Goal: Feedback & Contribution: Submit feedback/report problem

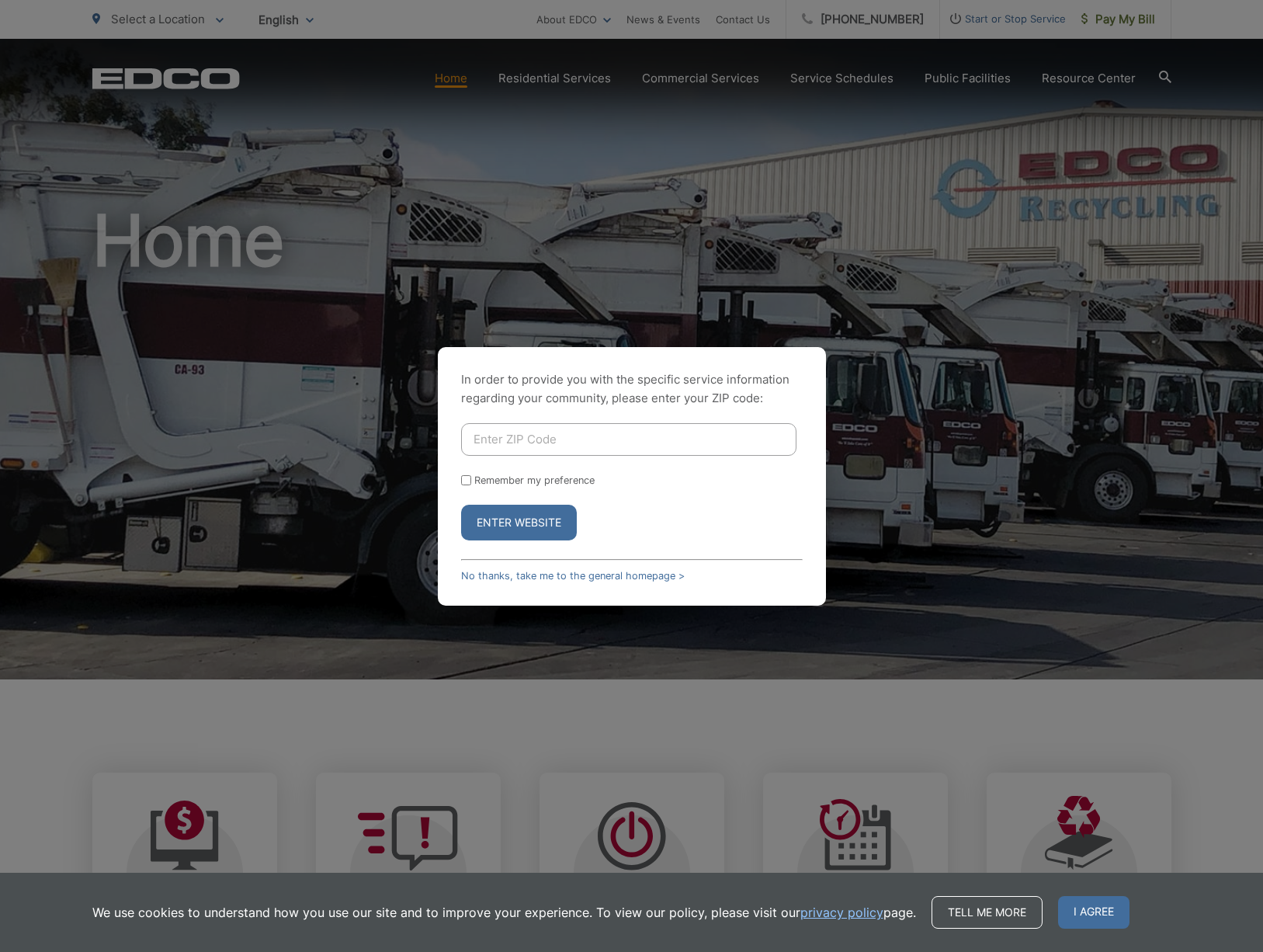
click at [567, 439] on input "Enter ZIP Code" at bounding box center [629, 439] width 335 height 33
type input "92025"
click at [464, 475] on input "Remember my preference" at bounding box center [466, 480] width 10 height 10
checkbox input "true"
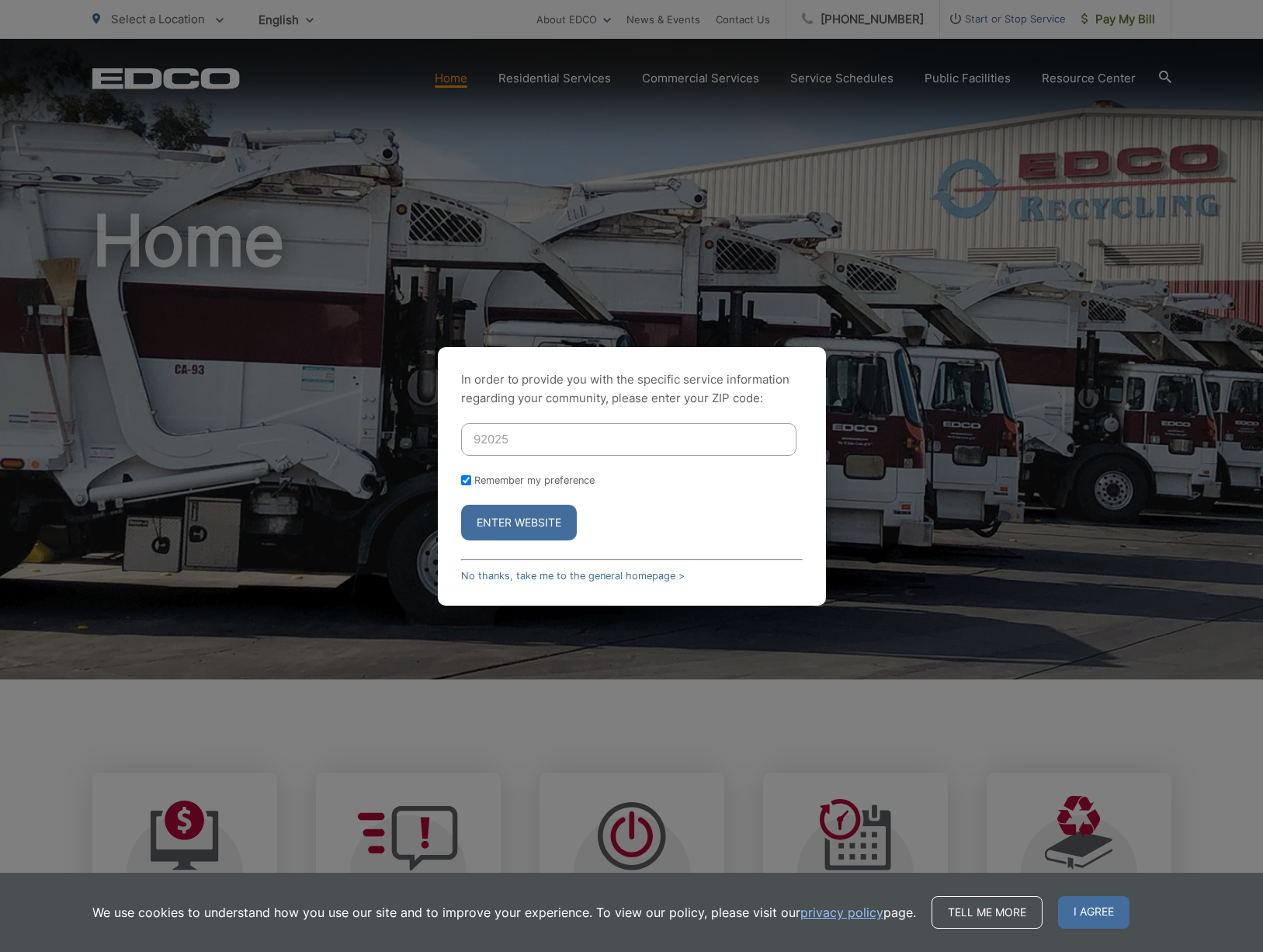
click at [494, 525] on button "Enter Website" at bounding box center [519, 522] width 116 height 36
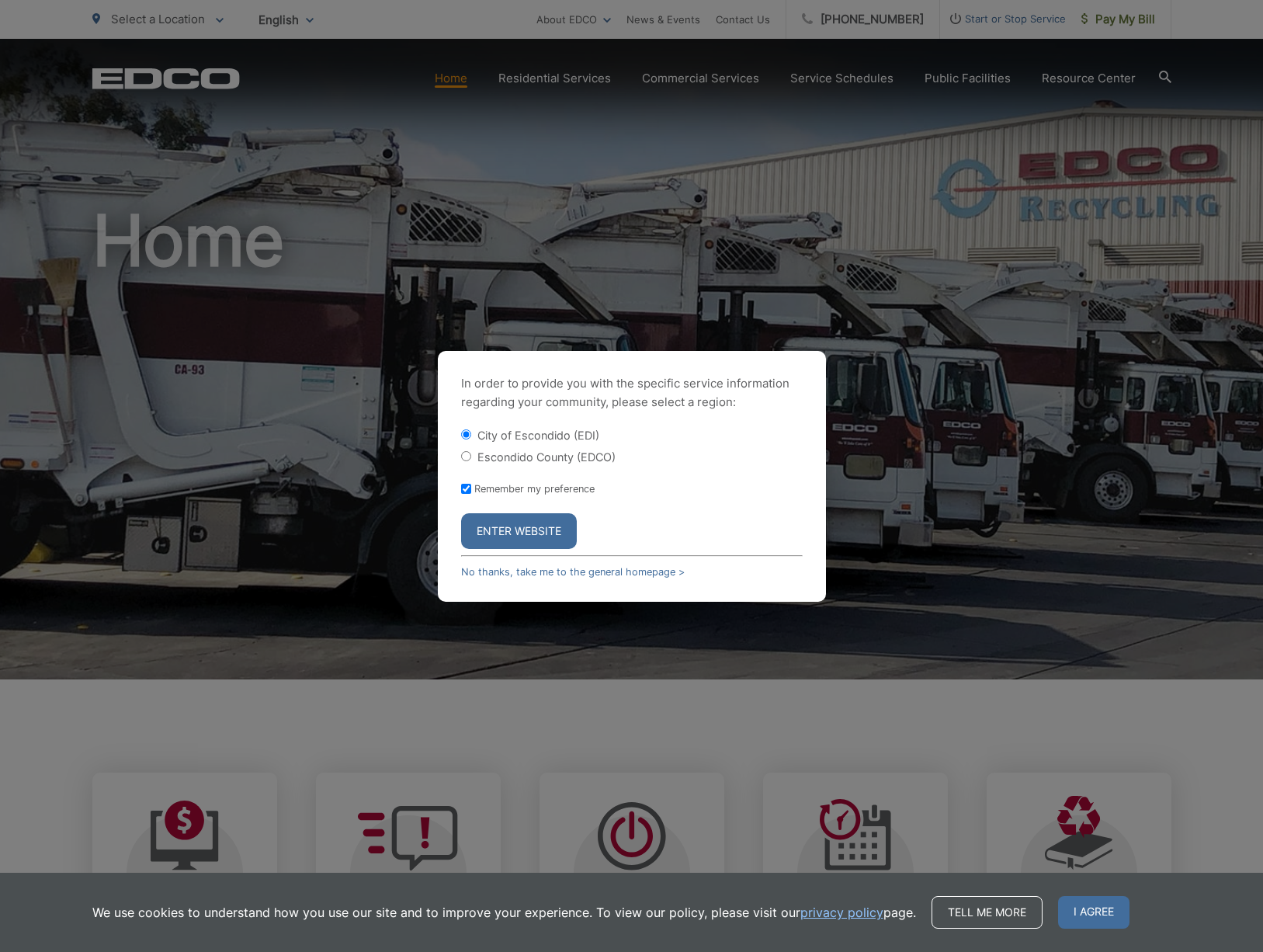
click at [469, 458] on input "Escondido County (EDCO)" at bounding box center [466, 456] width 10 height 10
radio input "true"
click at [480, 535] on button "Enter Website" at bounding box center [519, 530] width 116 height 36
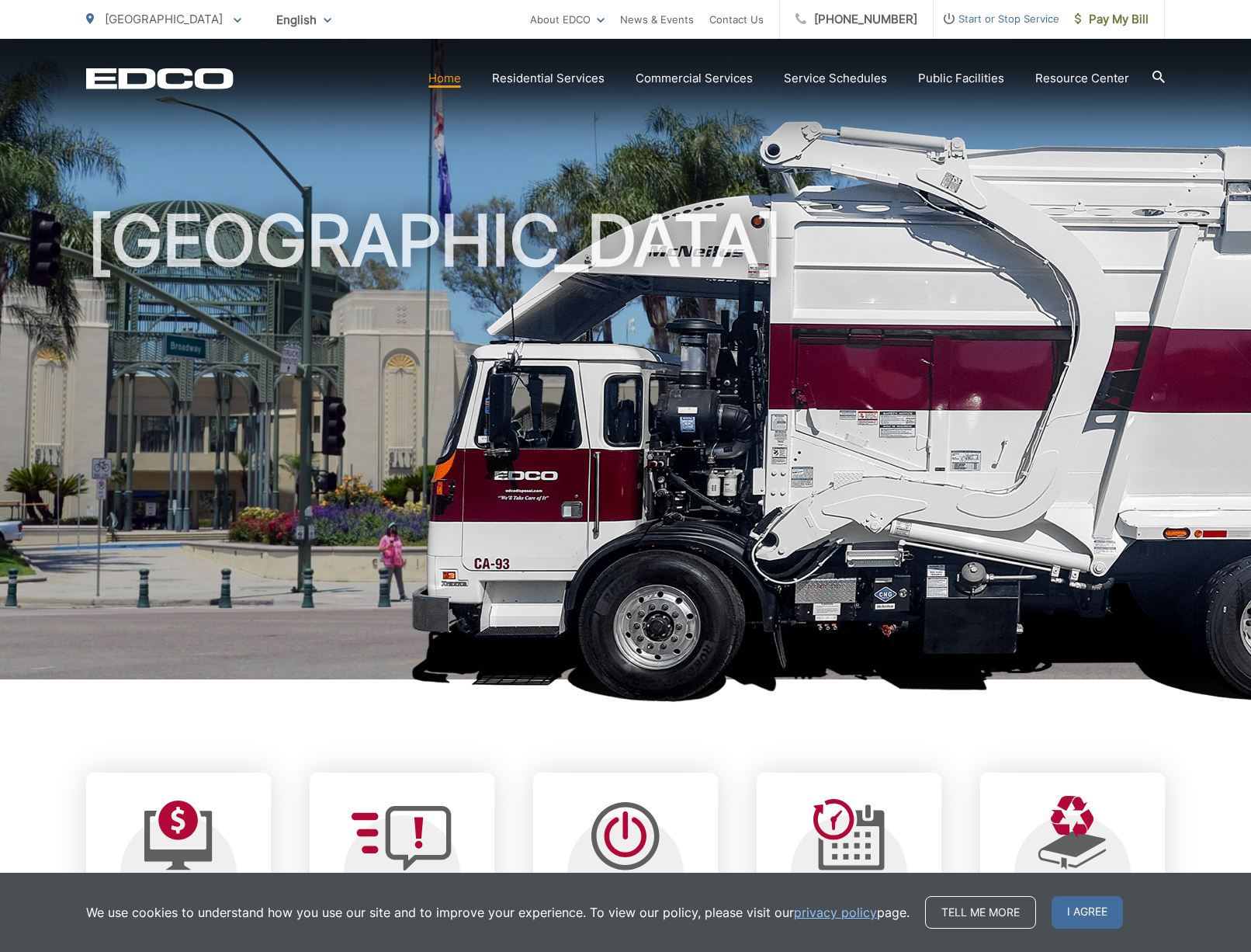
scroll to position [268, 0]
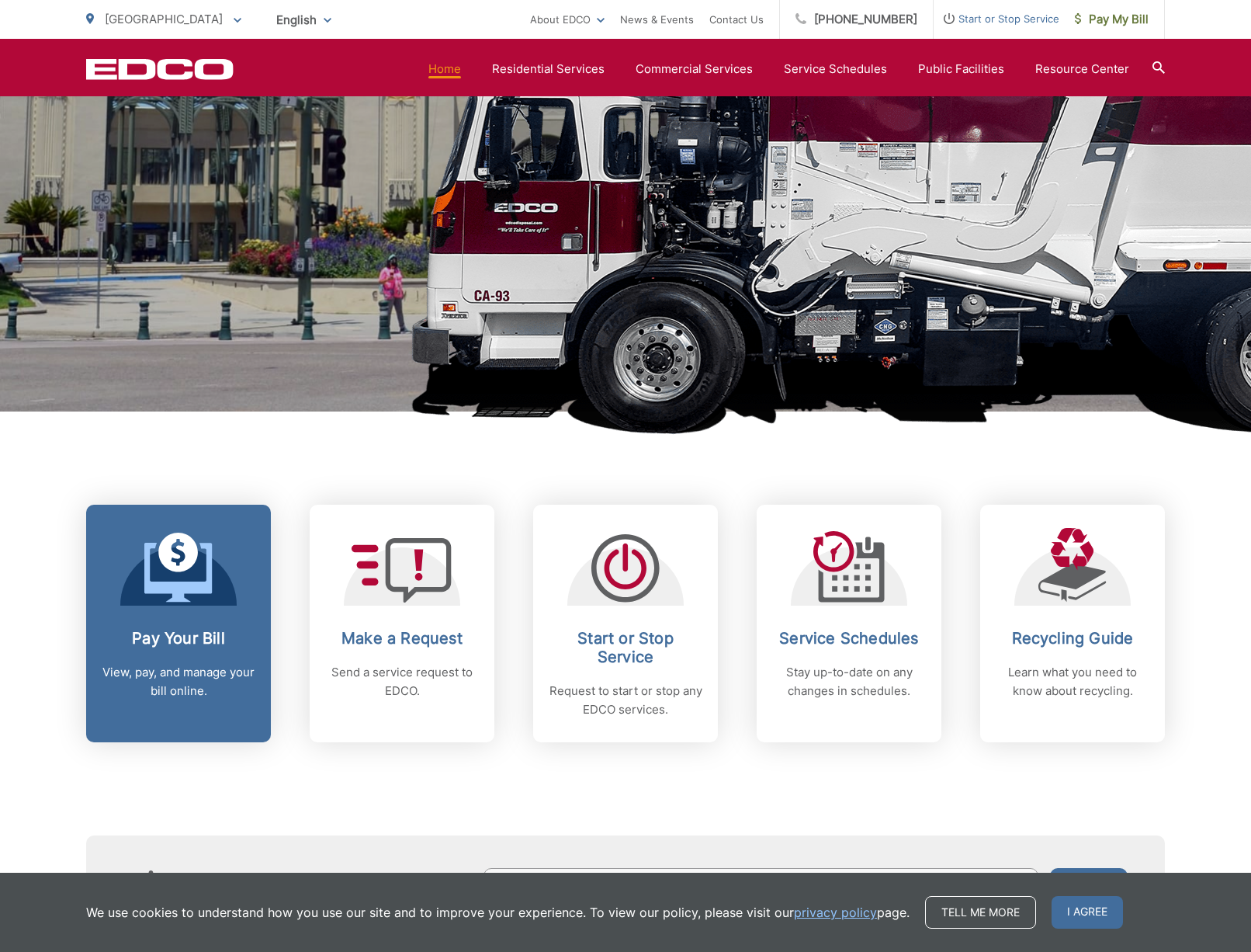
click at [210, 623] on link "Pay Your Bill View, pay, and manage your bill online." at bounding box center [178, 623] width 184 height 237
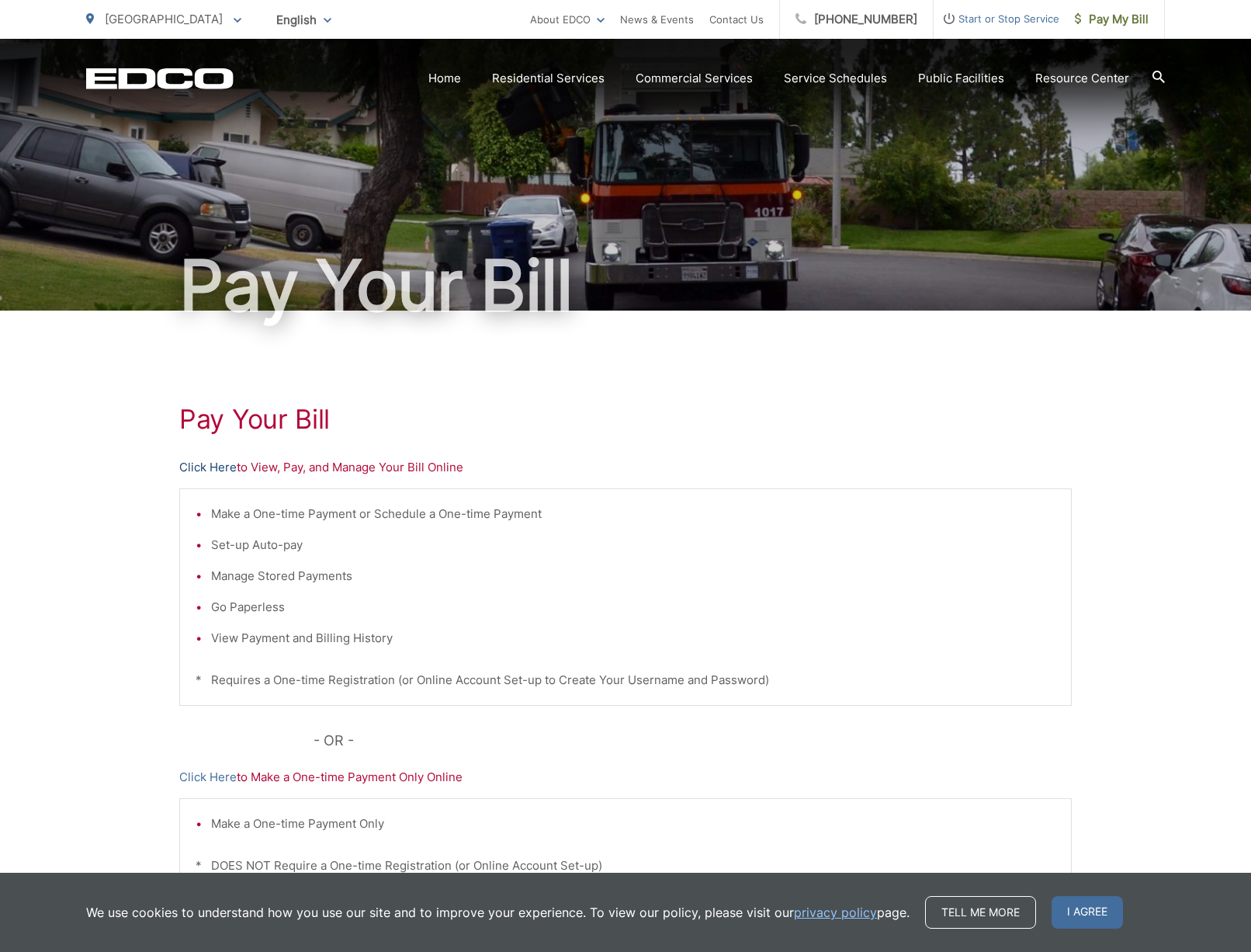
click at [201, 468] on link "Click Here" at bounding box center [208, 468] width 58 height 18
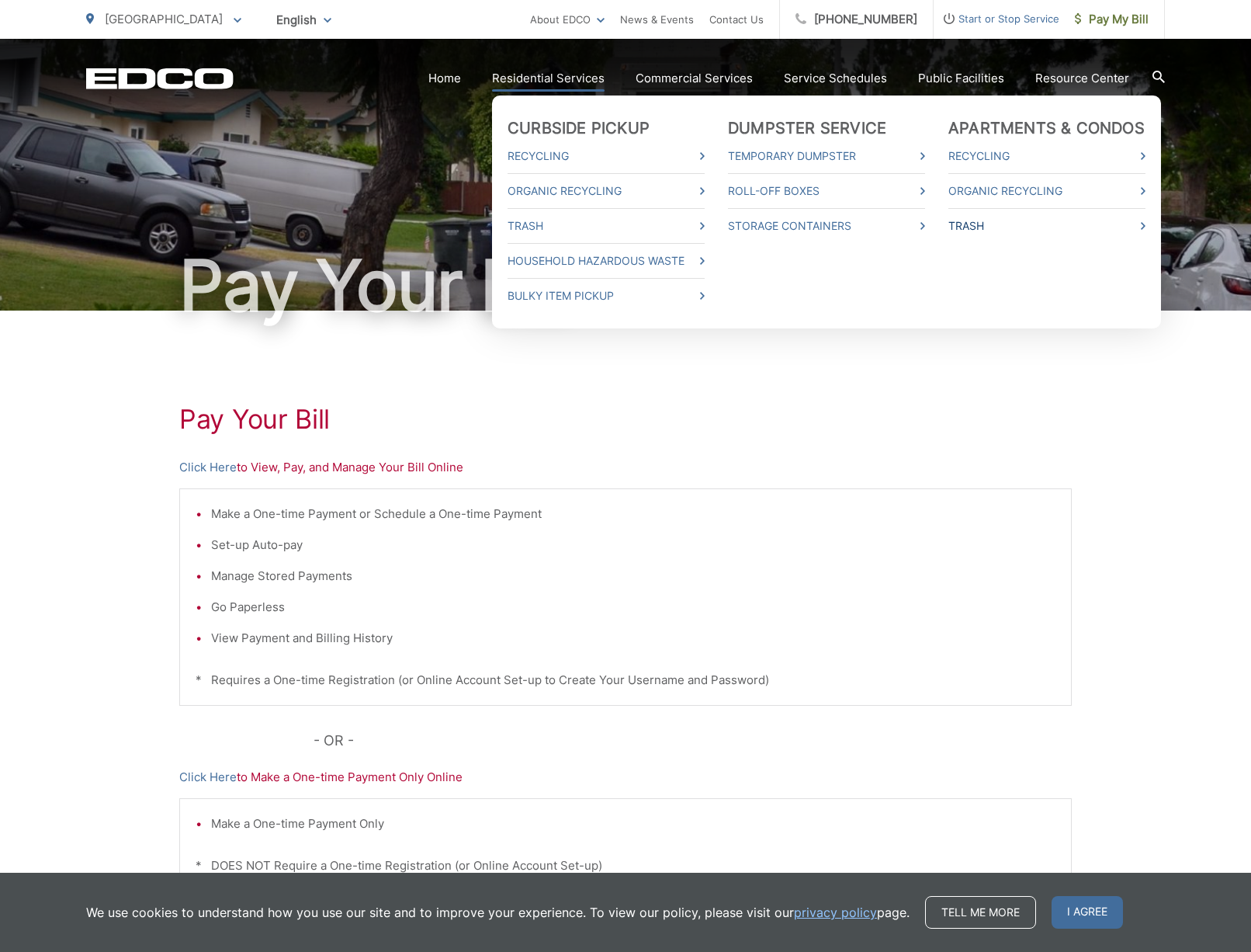
click at [995, 227] on link "Trash" at bounding box center [1047, 225] width 197 height 18
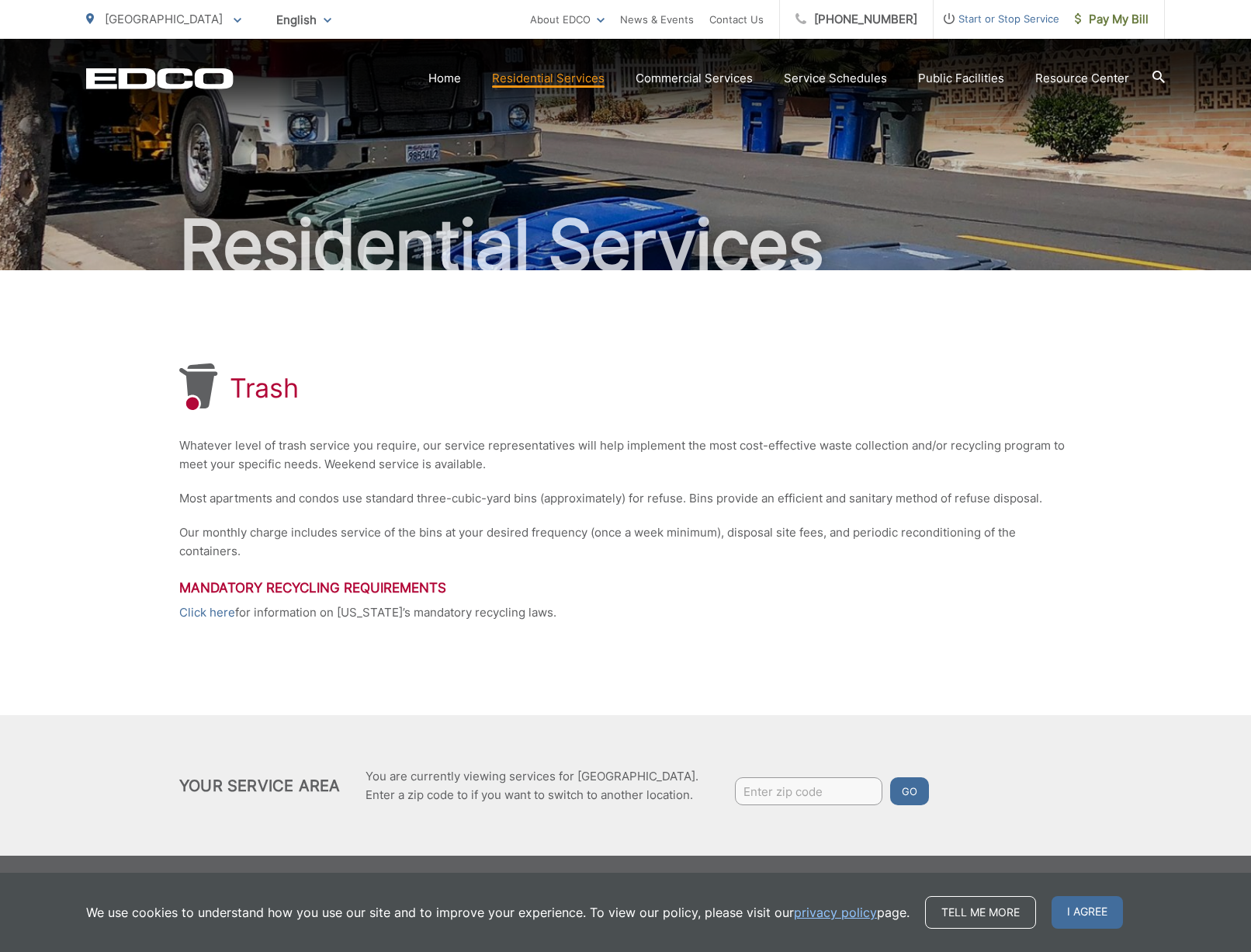
scroll to position [3, 0]
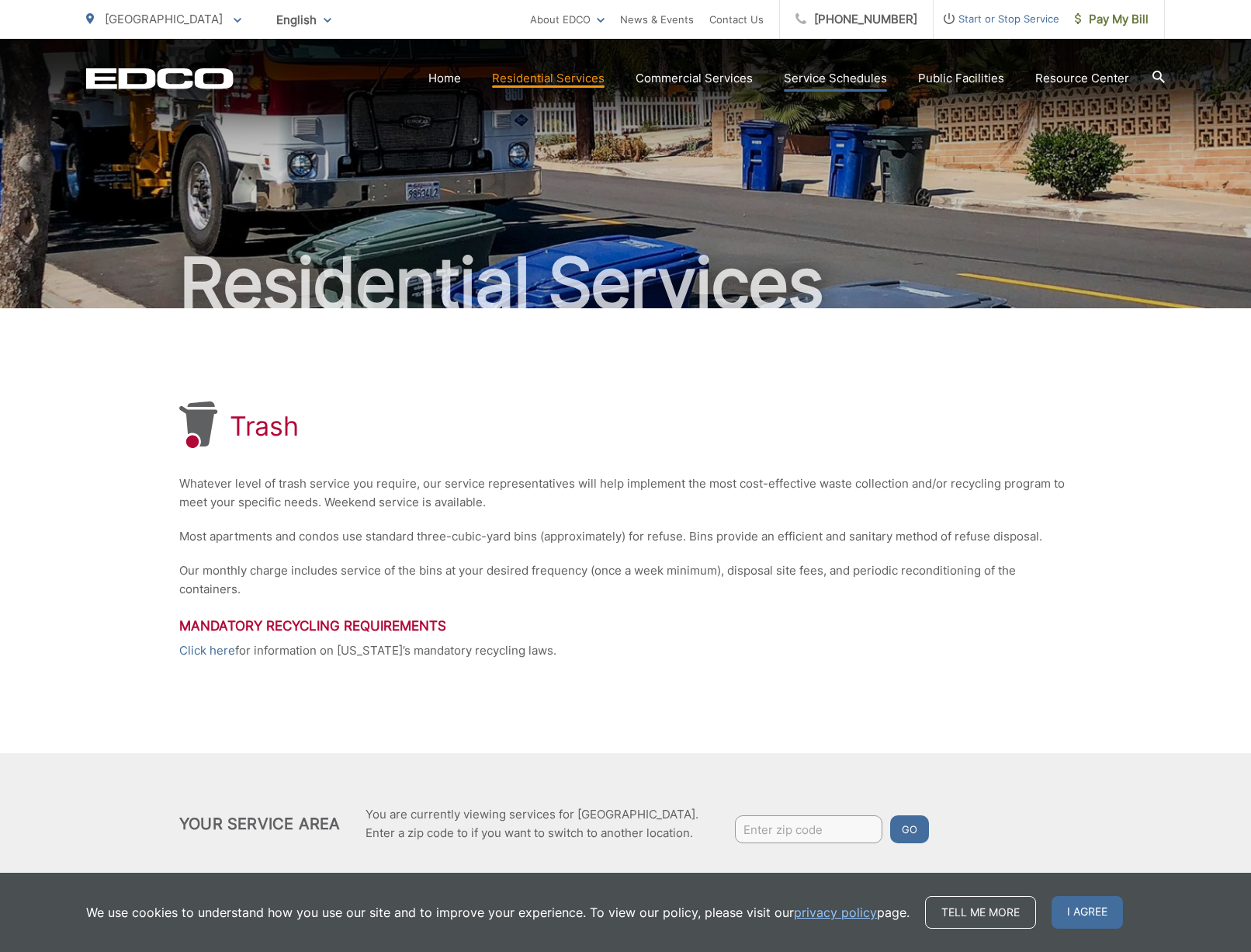
click at [839, 80] on link "Service Schedules" at bounding box center [835, 78] width 103 height 18
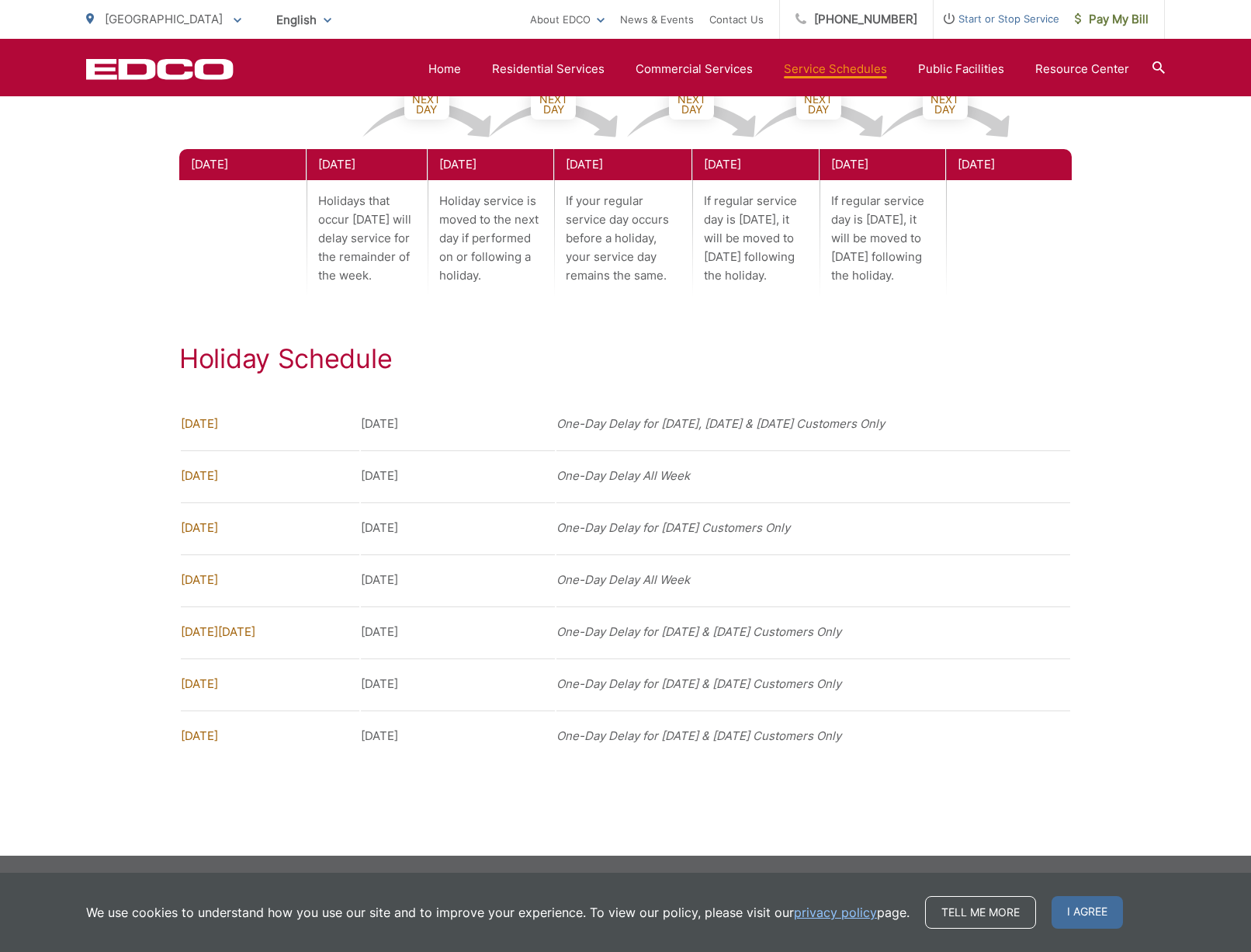
scroll to position [322, 0]
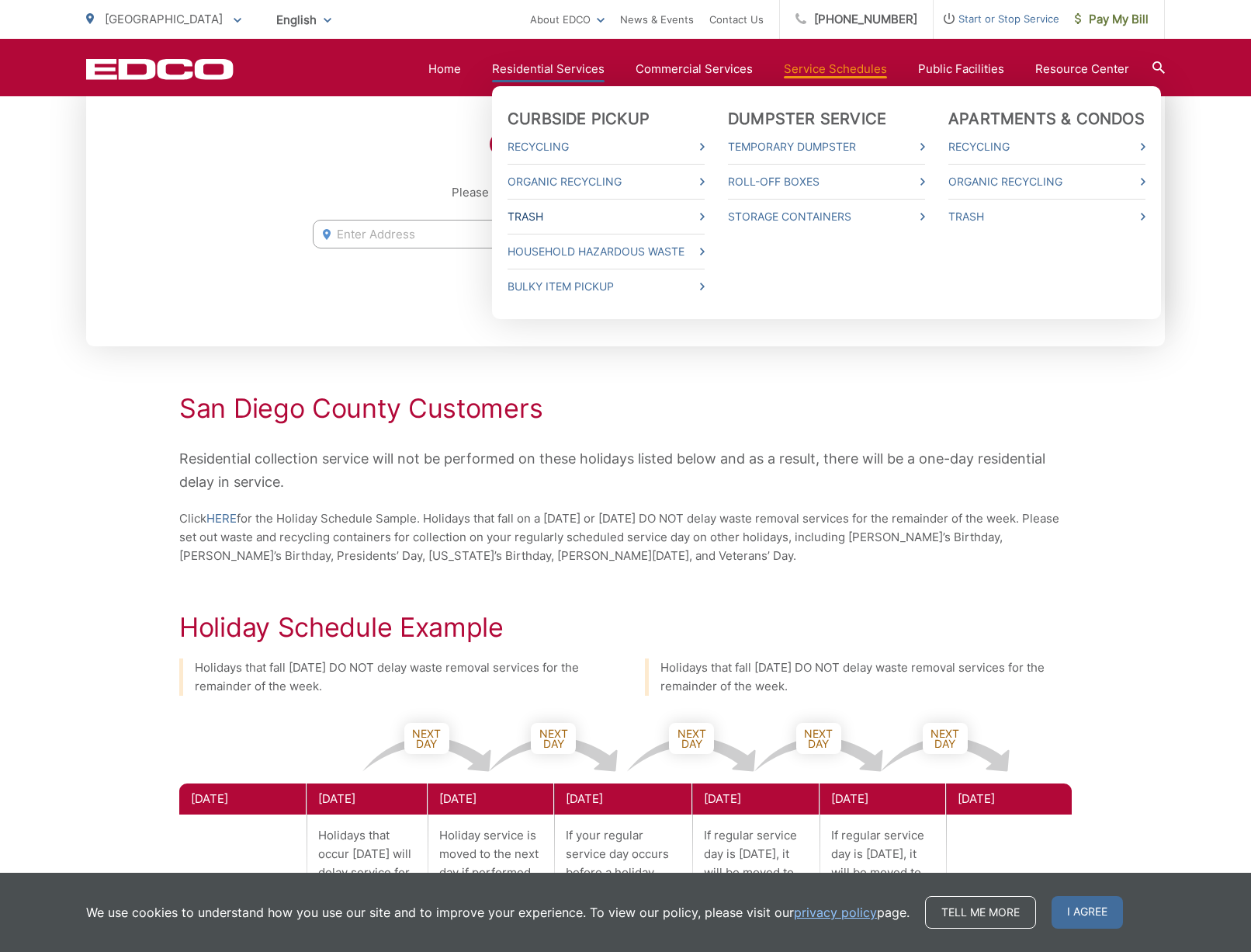
click at [543, 216] on link "Trash" at bounding box center [606, 216] width 197 height 18
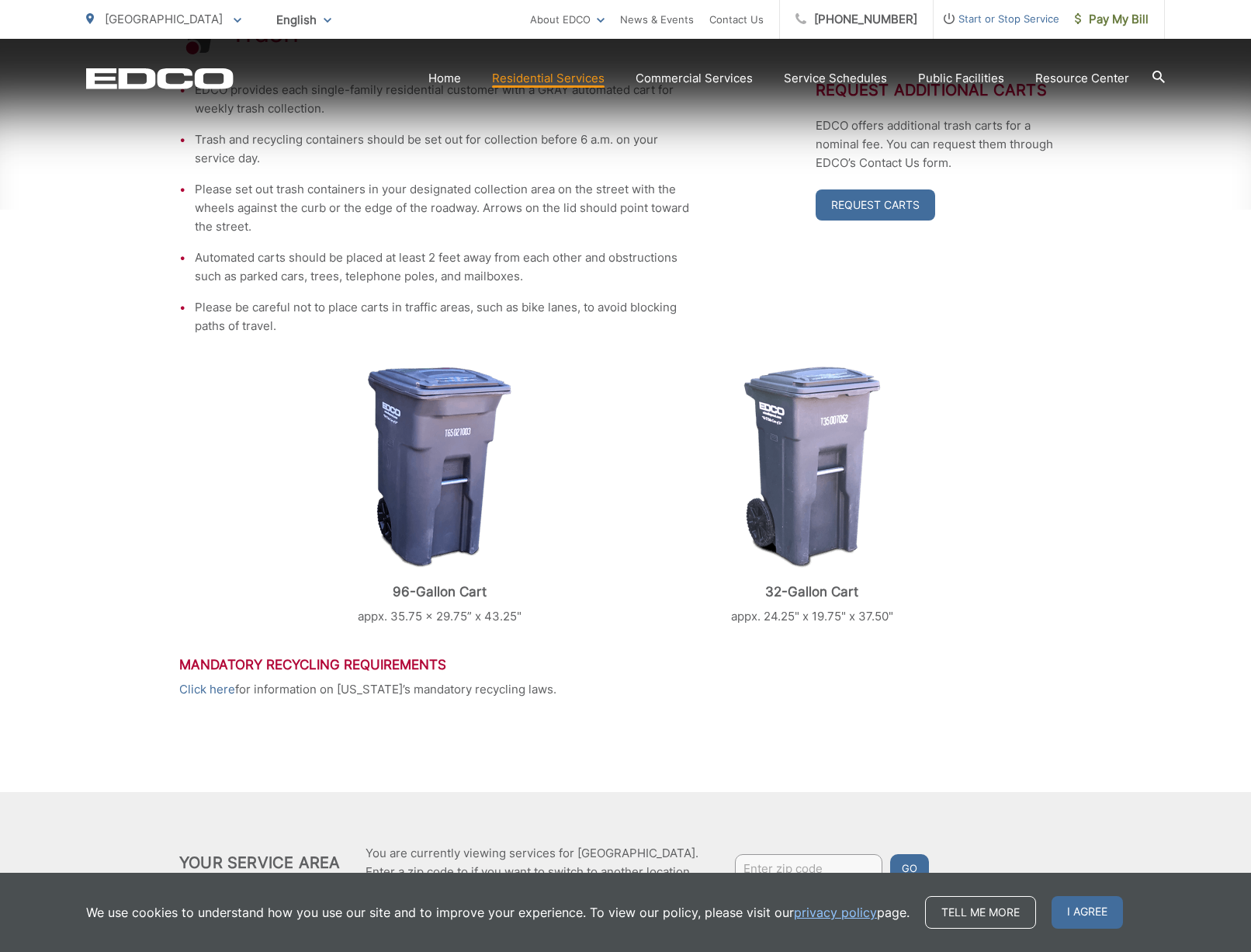
scroll to position [473, 0]
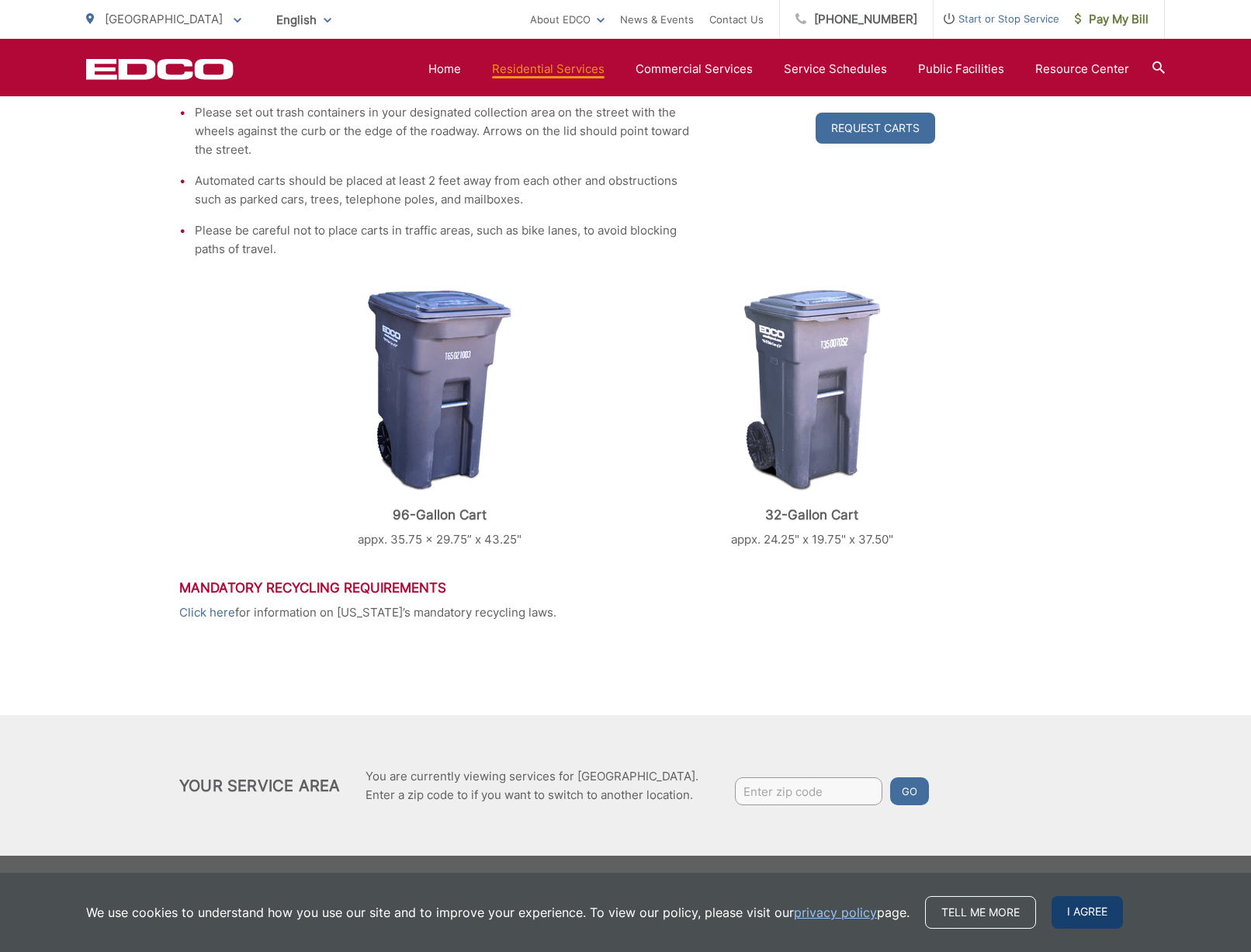
click at [1088, 912] on span "I agree" at bounding box center [1087, 912] width 71 height 33
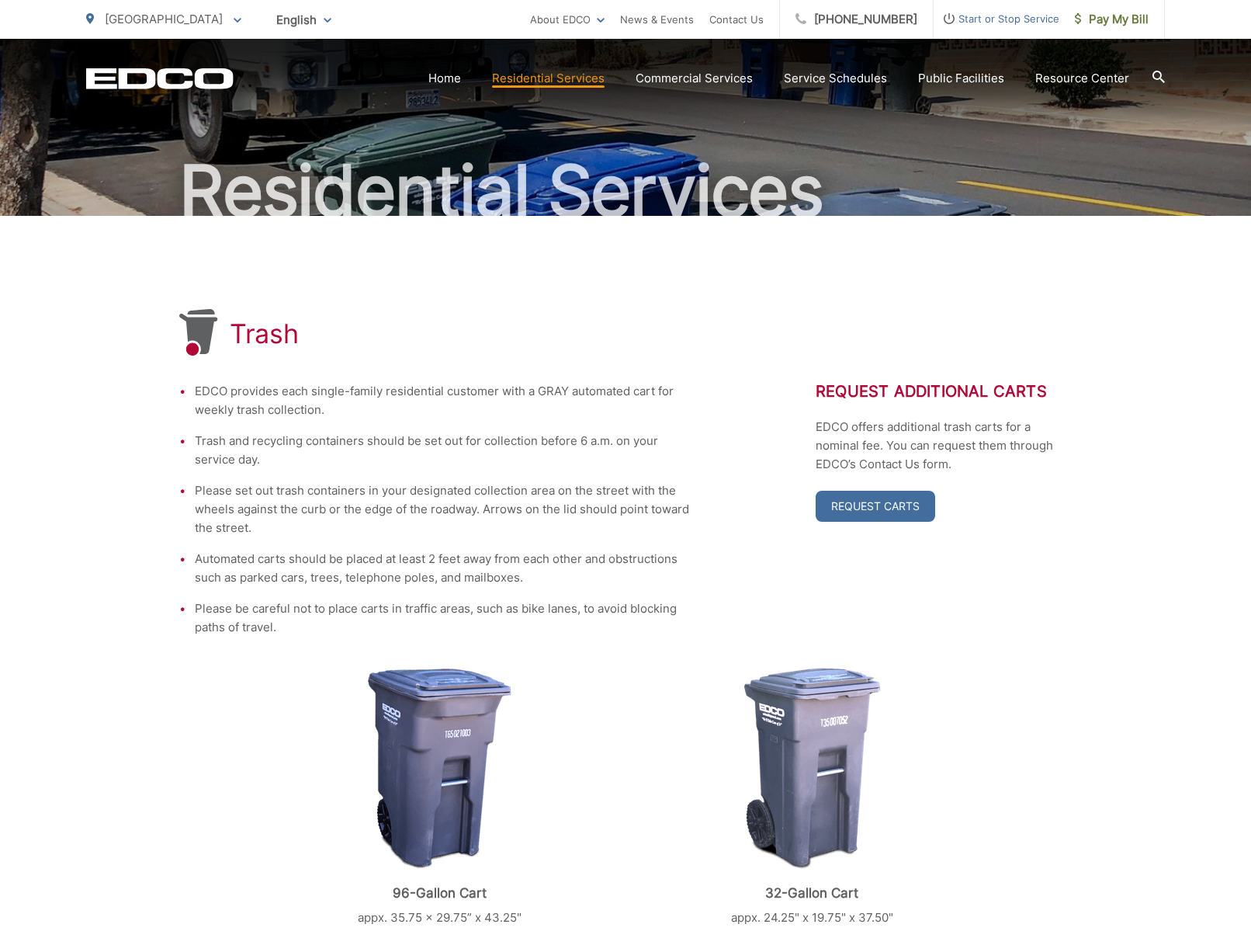
scroll to position [49, 0]
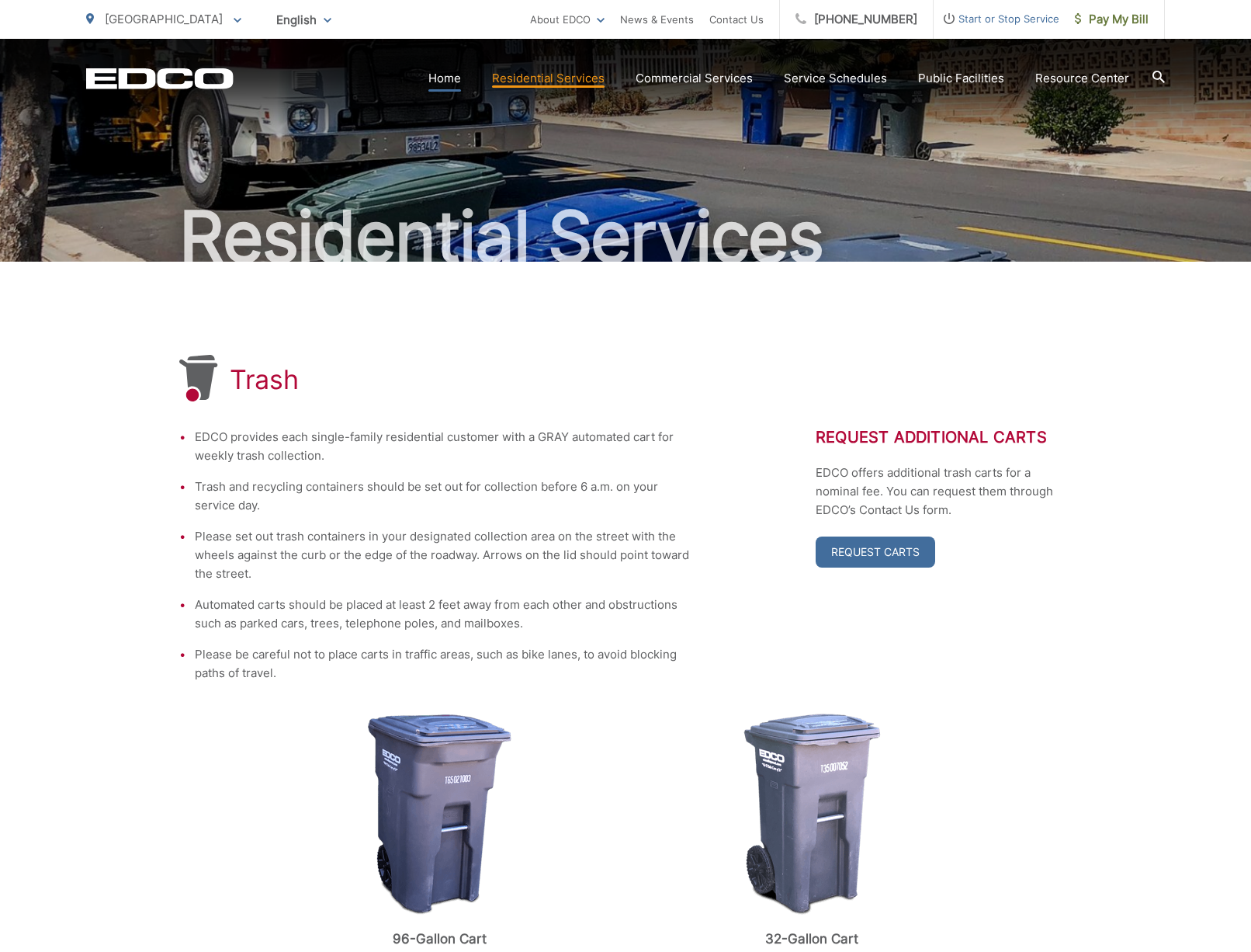
click at [445, 75] on link "Home" at bounding box center [444, 78] width 33 height 18
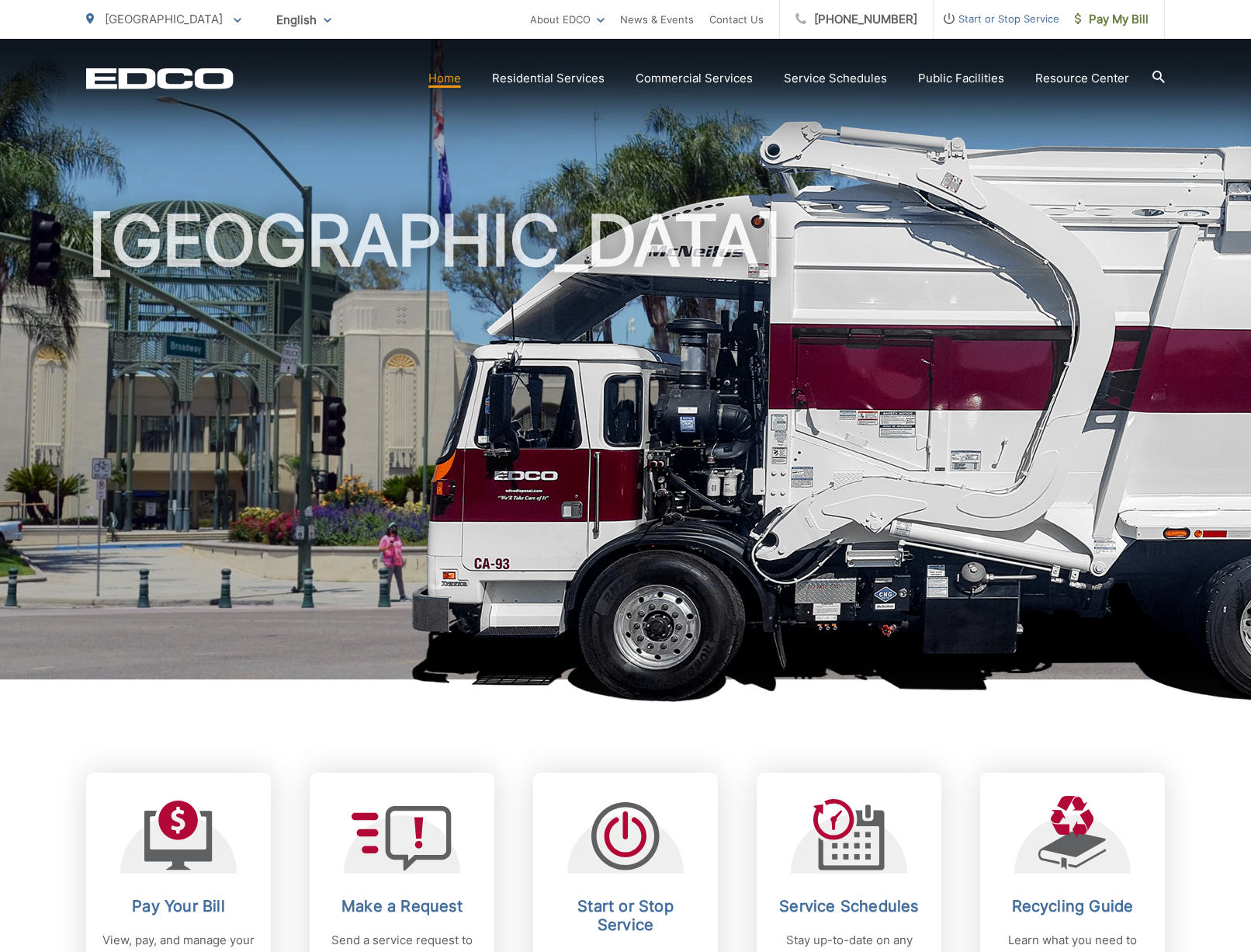
scroll to position [268, 0]
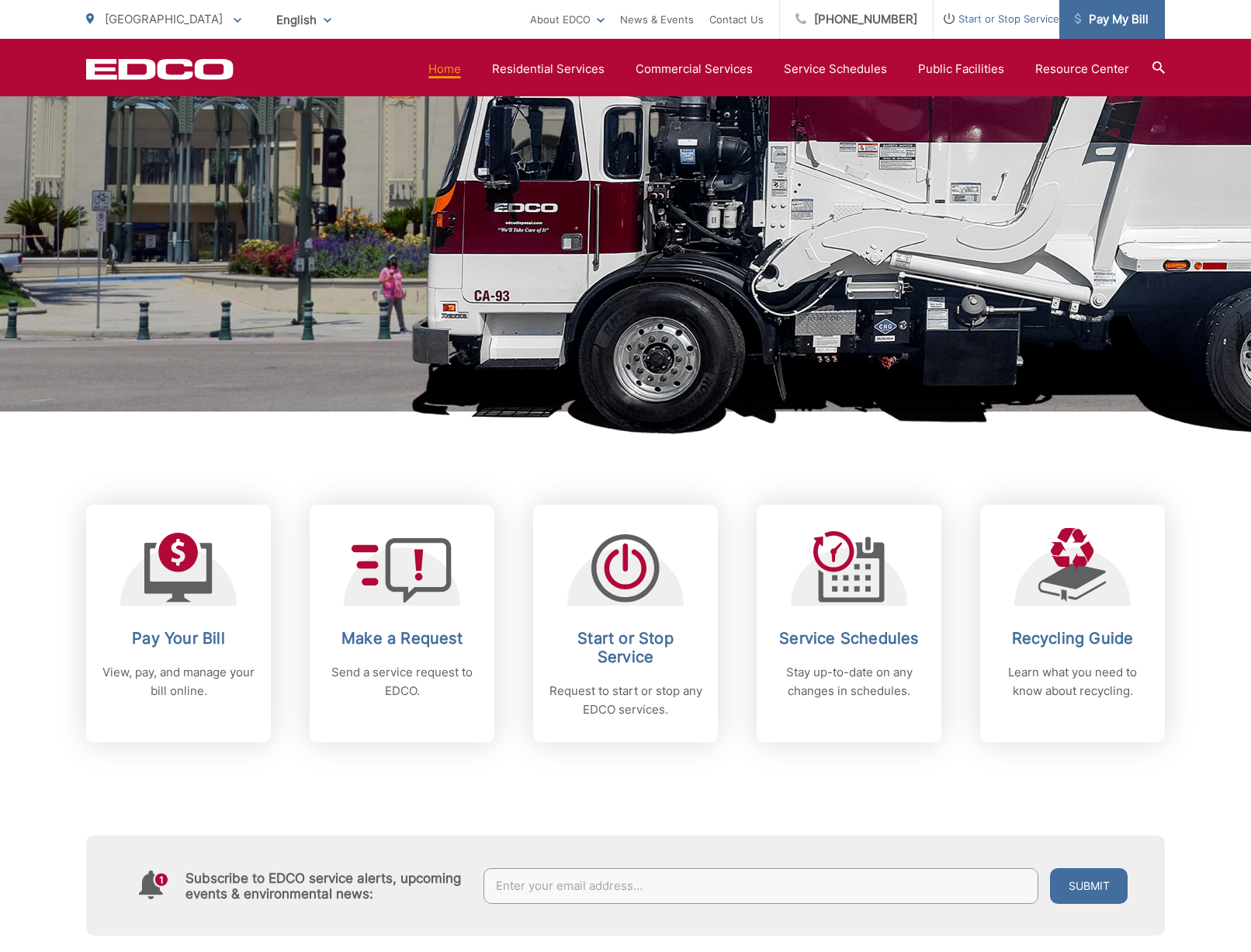
click at [1105, 12] on span "Pay My Bill" at bounding box center [1112, 19] width 74 height 18
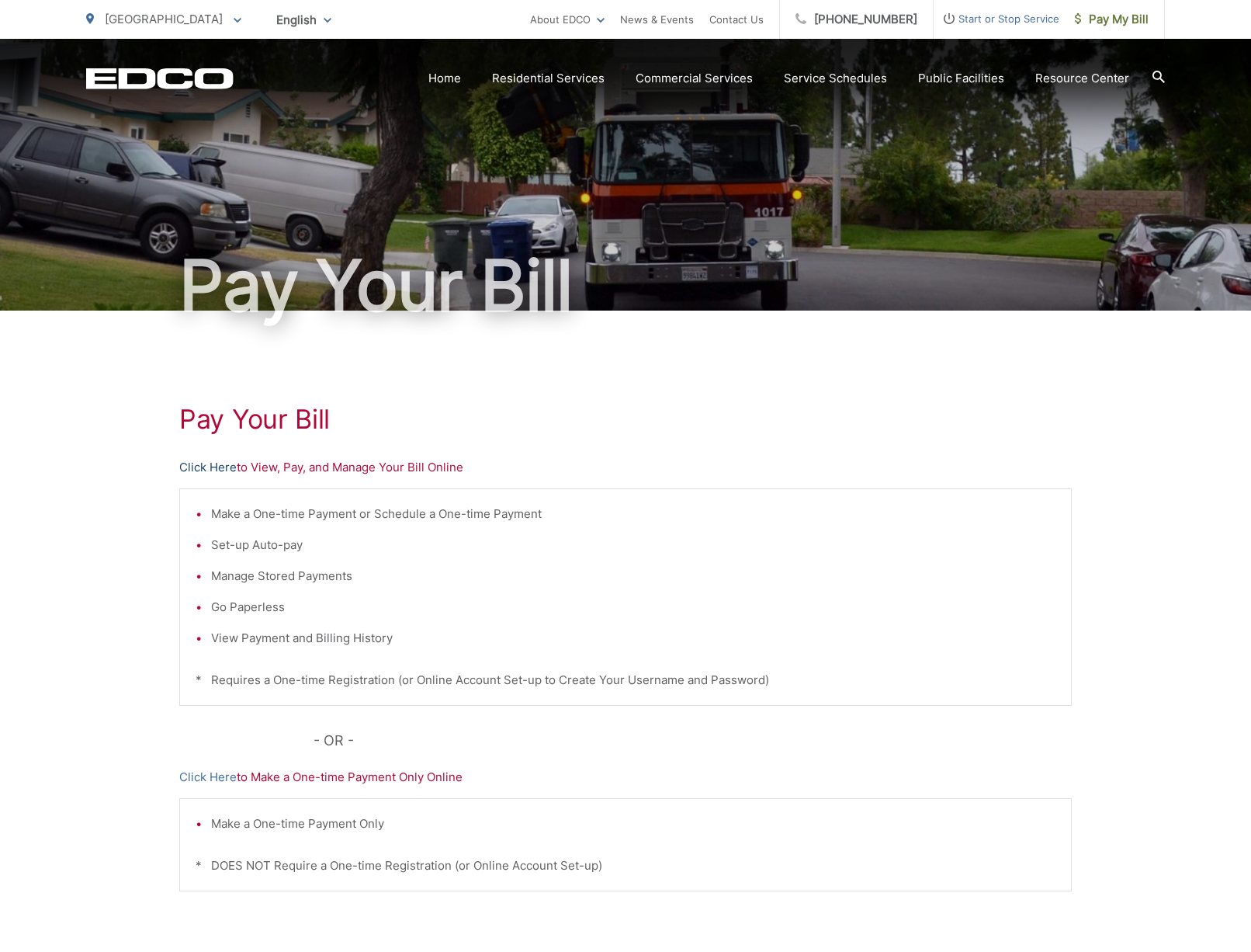
click at [210, 469] on link "Click Here" at bounding box center [208, 468] width 58 height 18
click at [453, 80] on link "Home" at bounding box center [444, 78] width 33 height 18
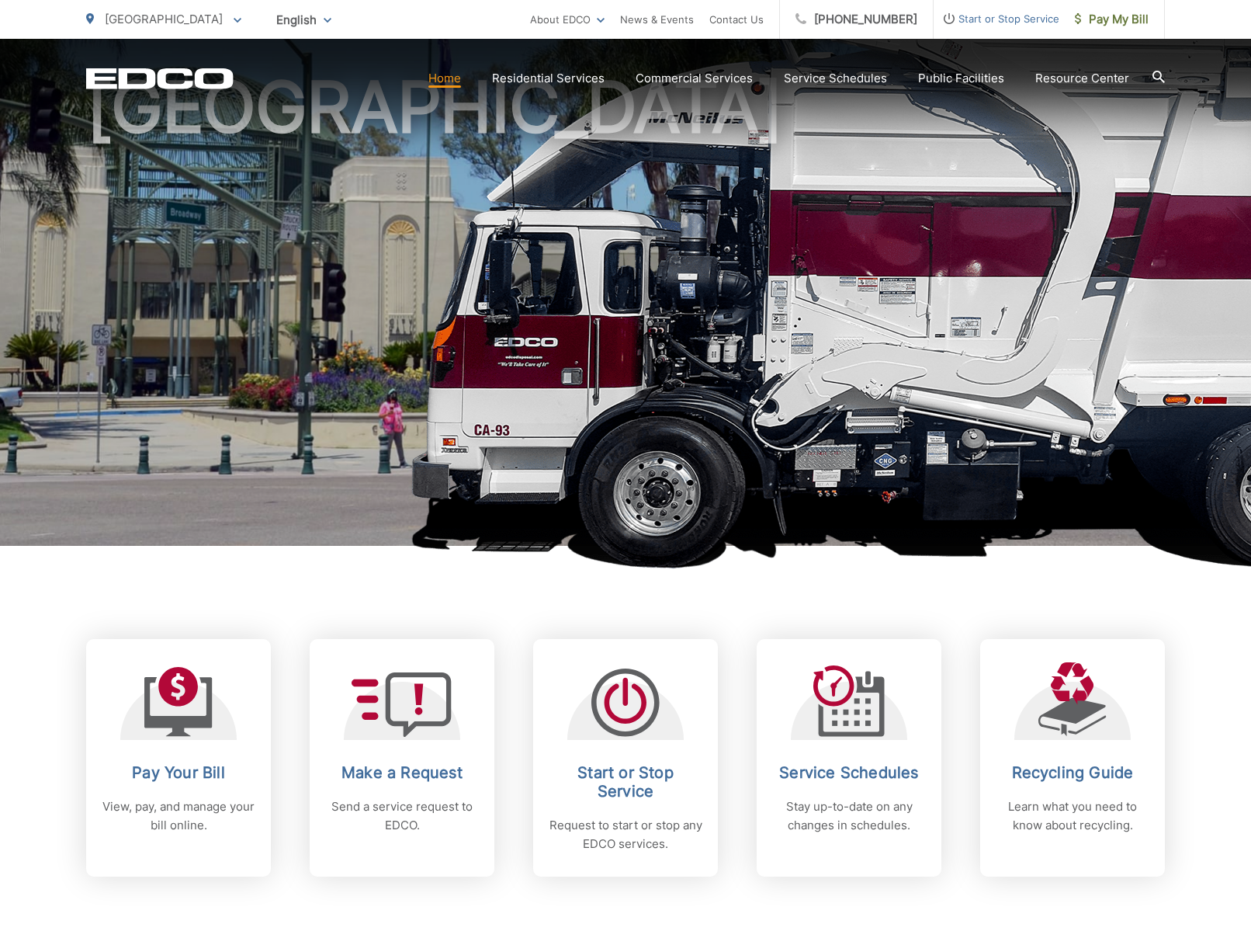
scroll to position [303, 0]
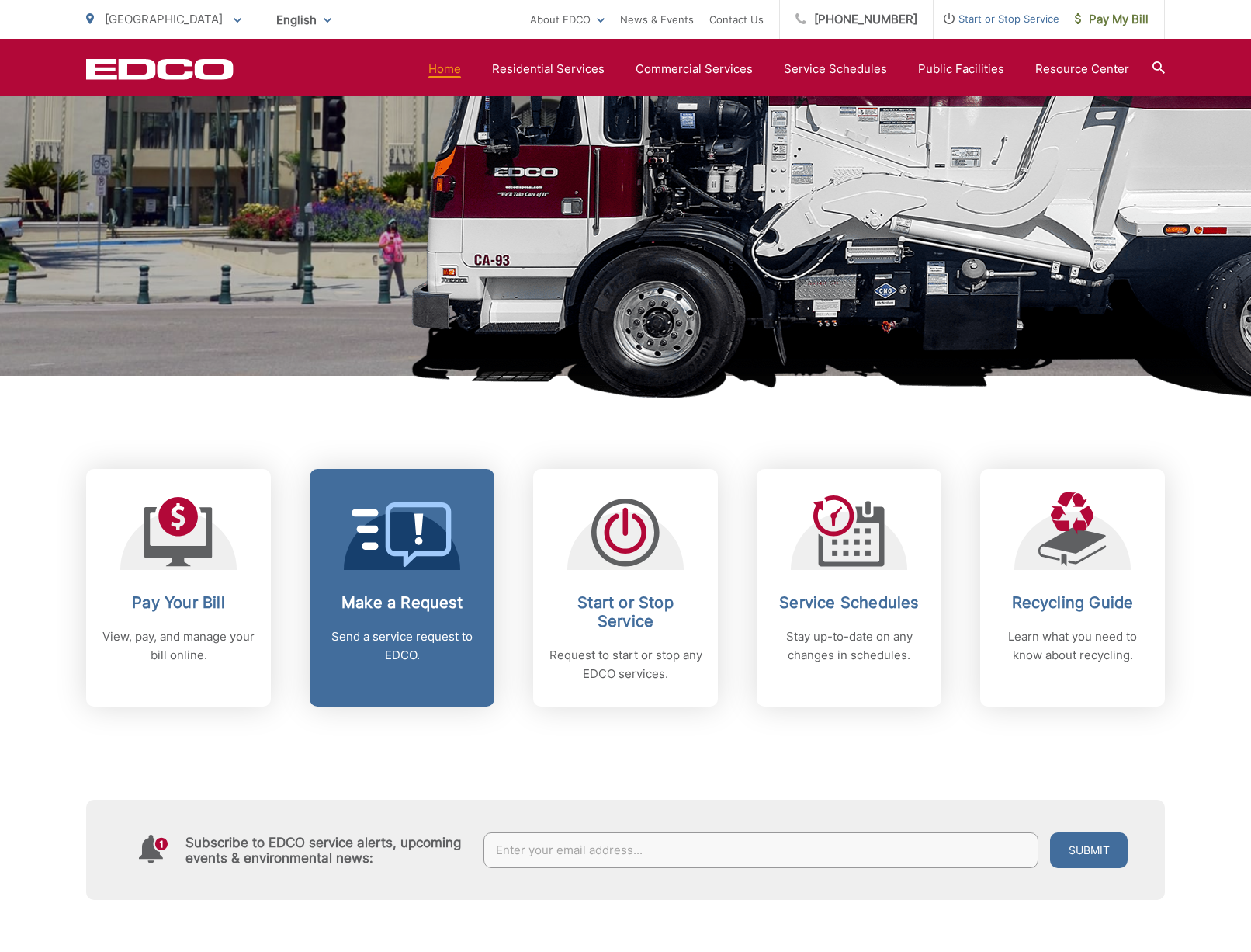
click at [394, 581] on link "Make a Request Send a service request to EDCO." at bounding box center [402, 587] width 184 height 237
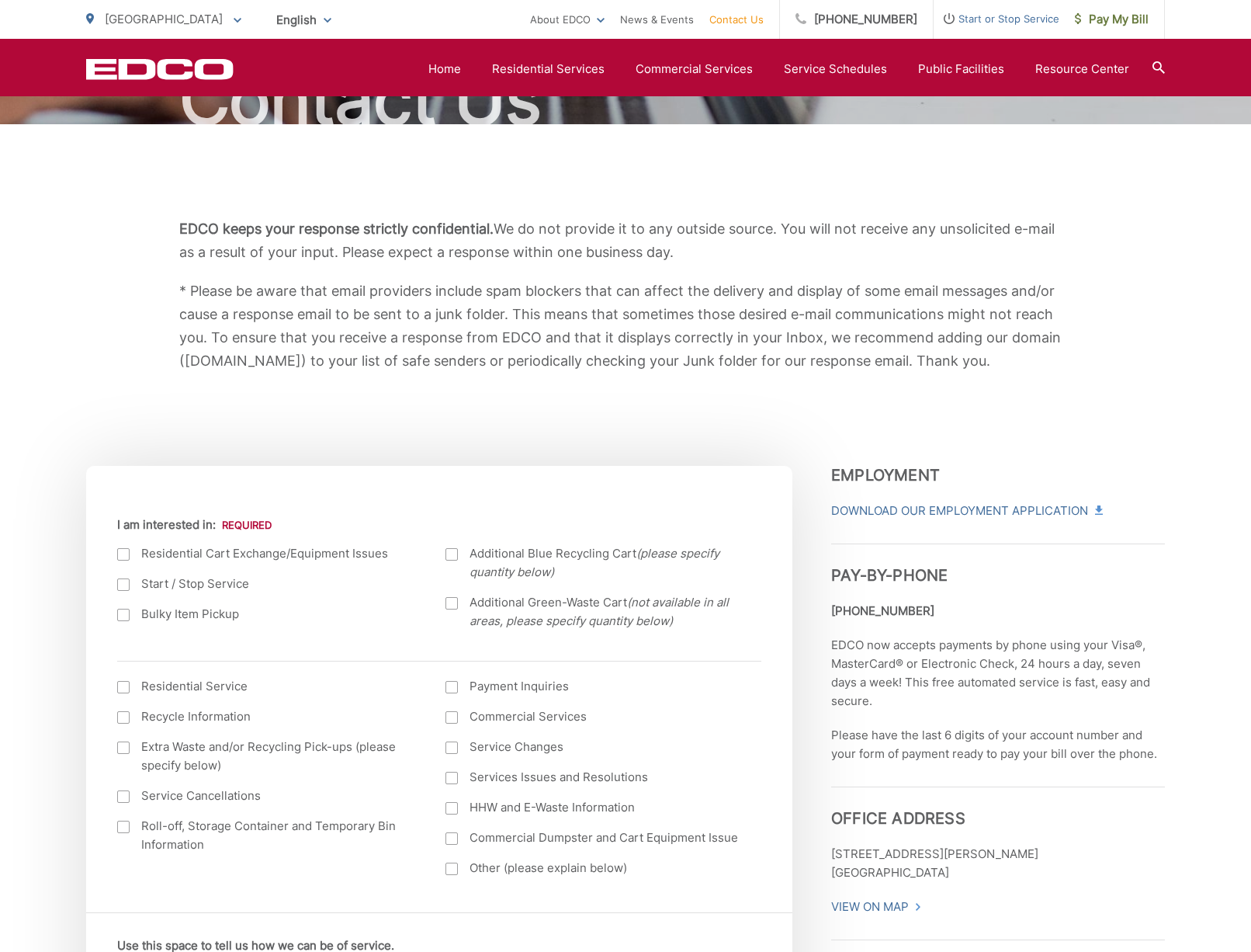
scroll to position [316, 0]
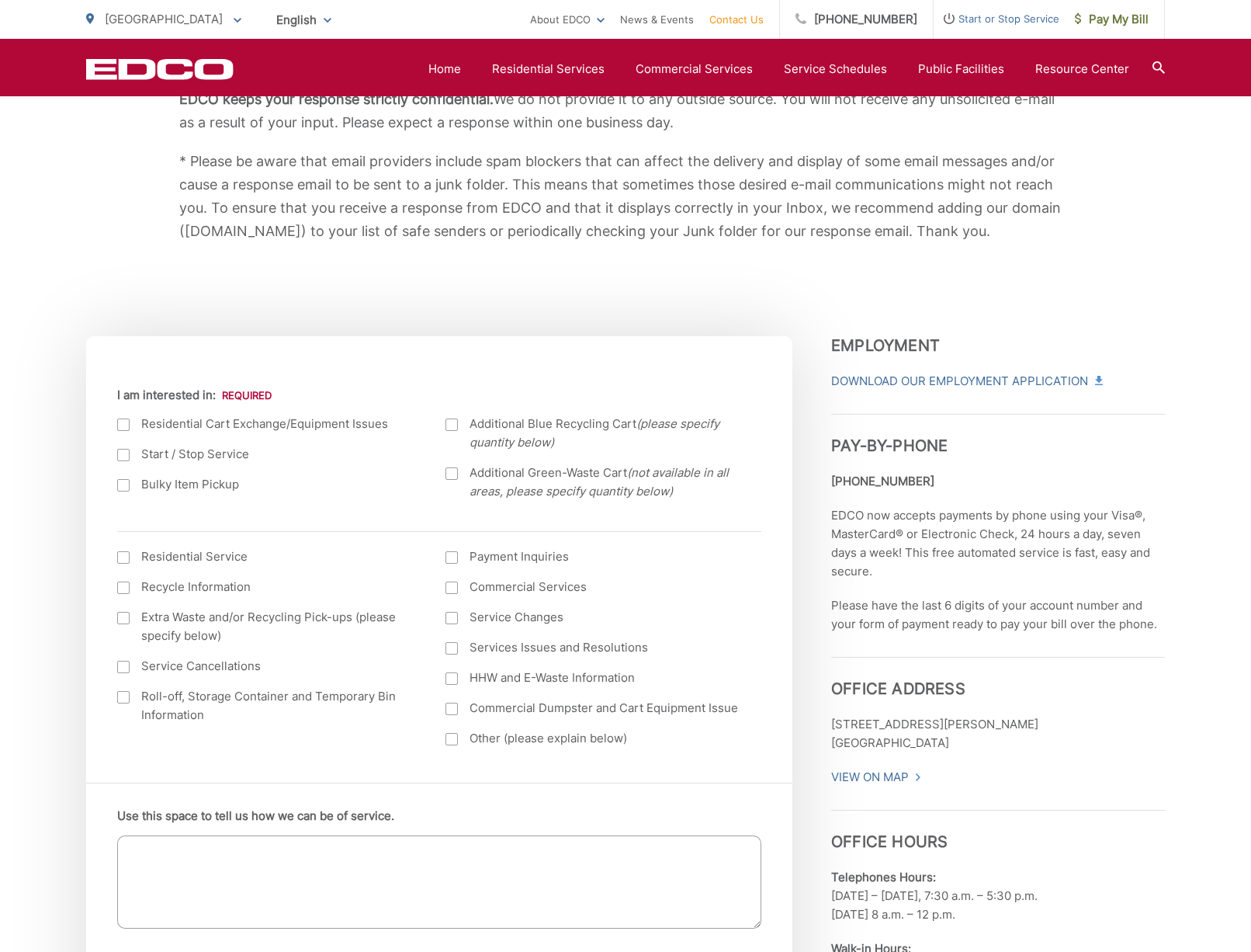
click at [126, 426] on div at bounding box center [123, 424] width 13 height 13
click at [0, 0] on input "I am interested in:" at bounding box center [0, 0] width 0 height 0
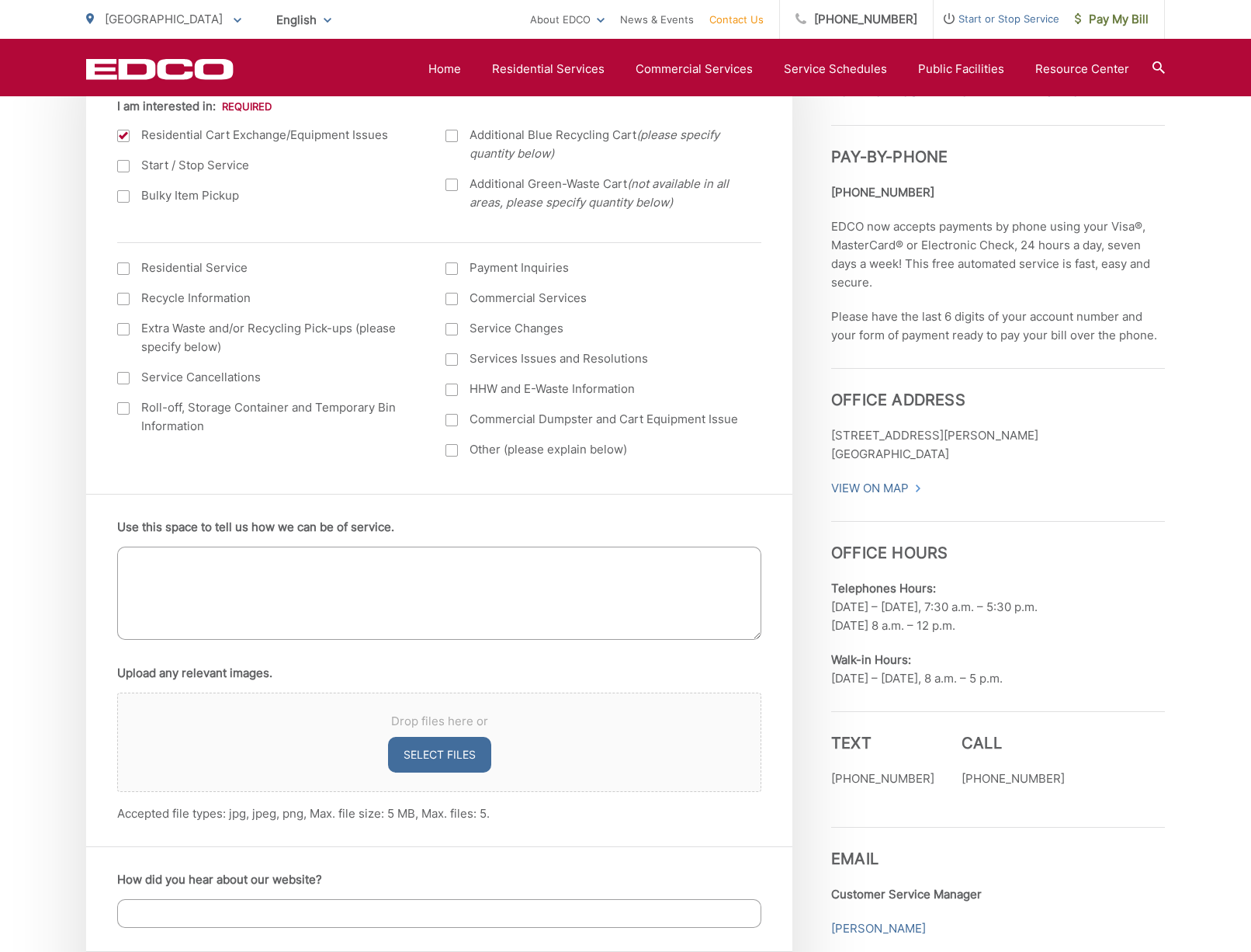
scroll to position [608, 0]
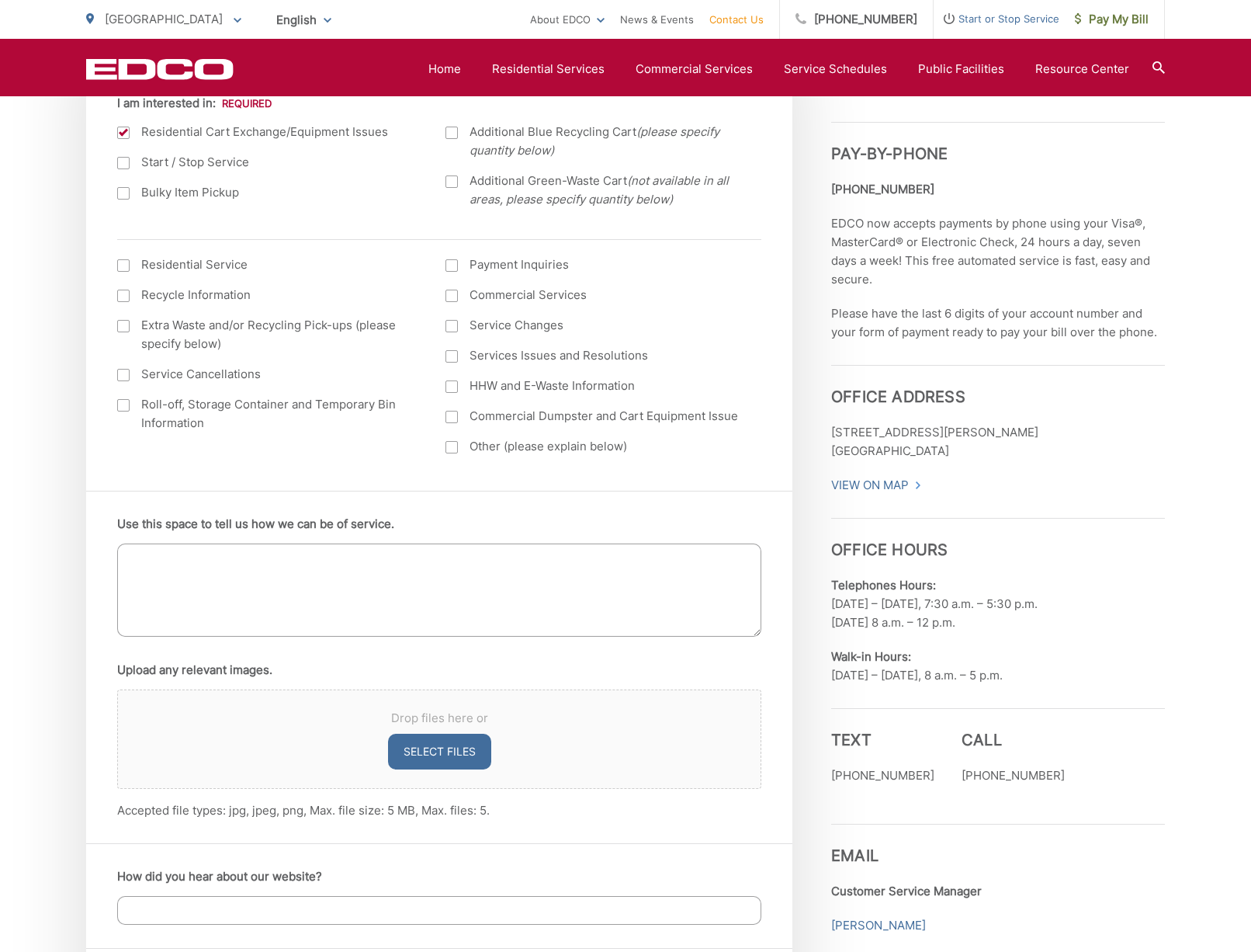
click at [270, 569] on textarea "Use this space to tell us how we can be of service." at bounding box center [439, 589] width 644 height 93
type textarea "Gray trash can missing lid, need replacement."
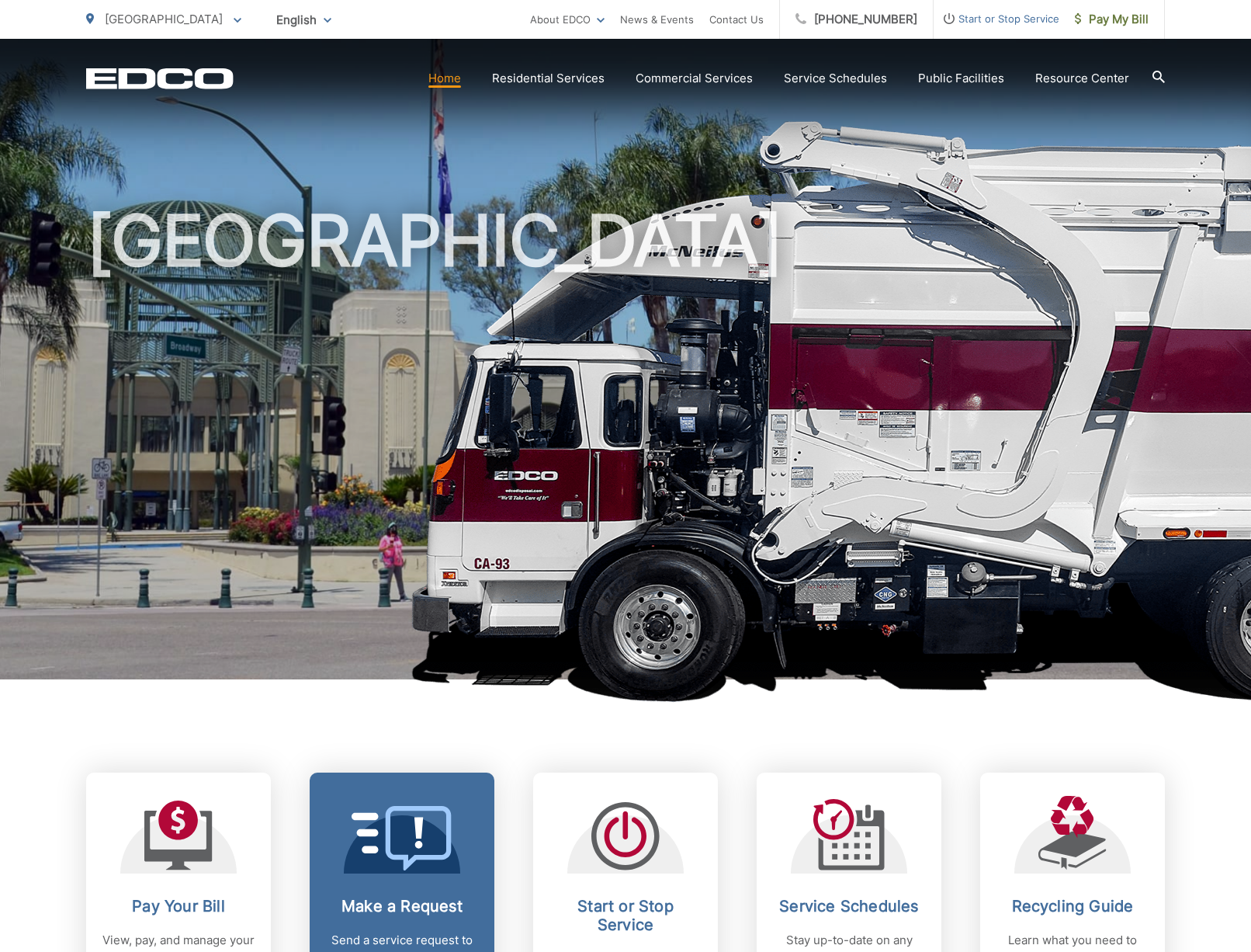
click at [422, 850] on icon at bounding box center [402, 838] width 101 height 65
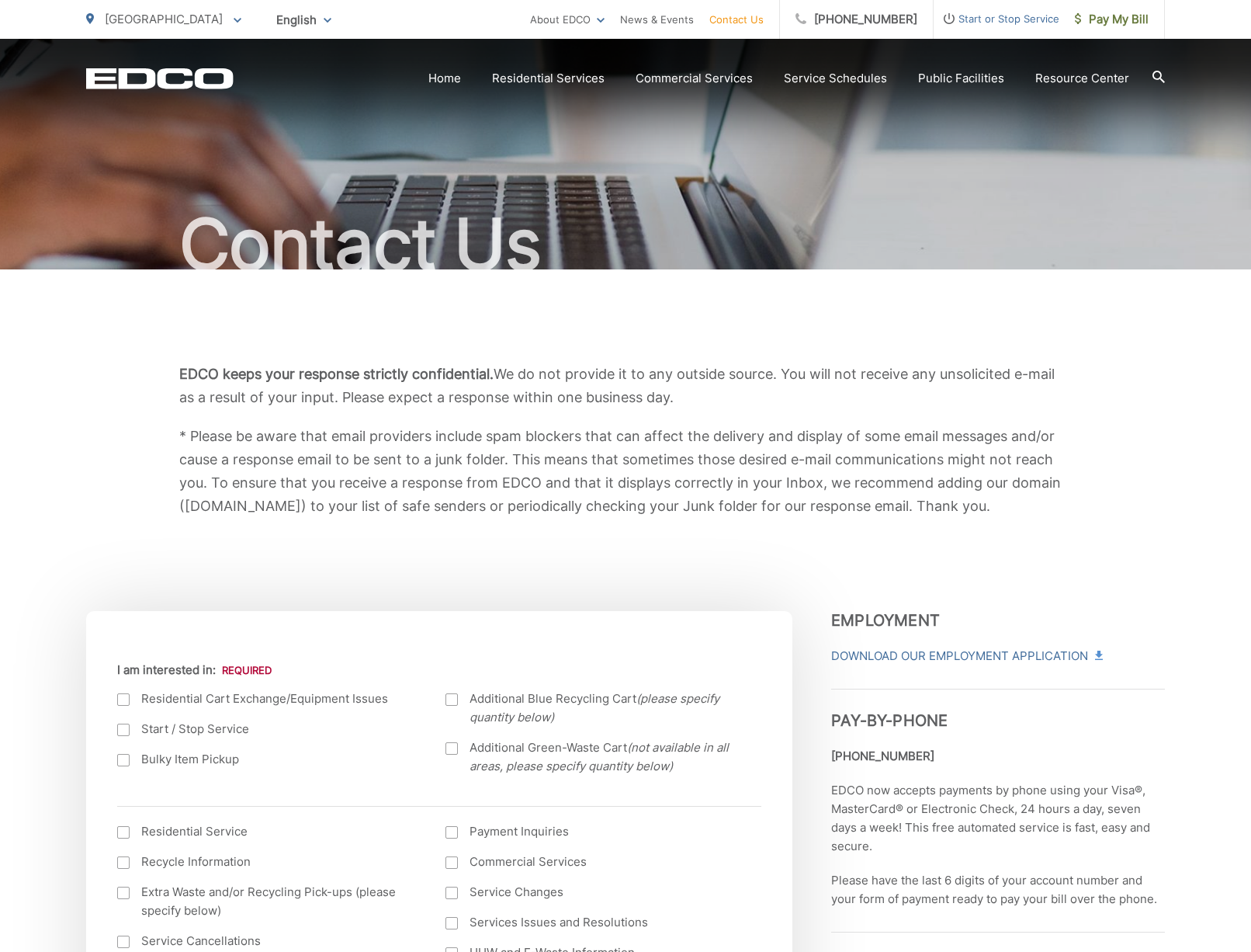
scroll to position [243, 0]
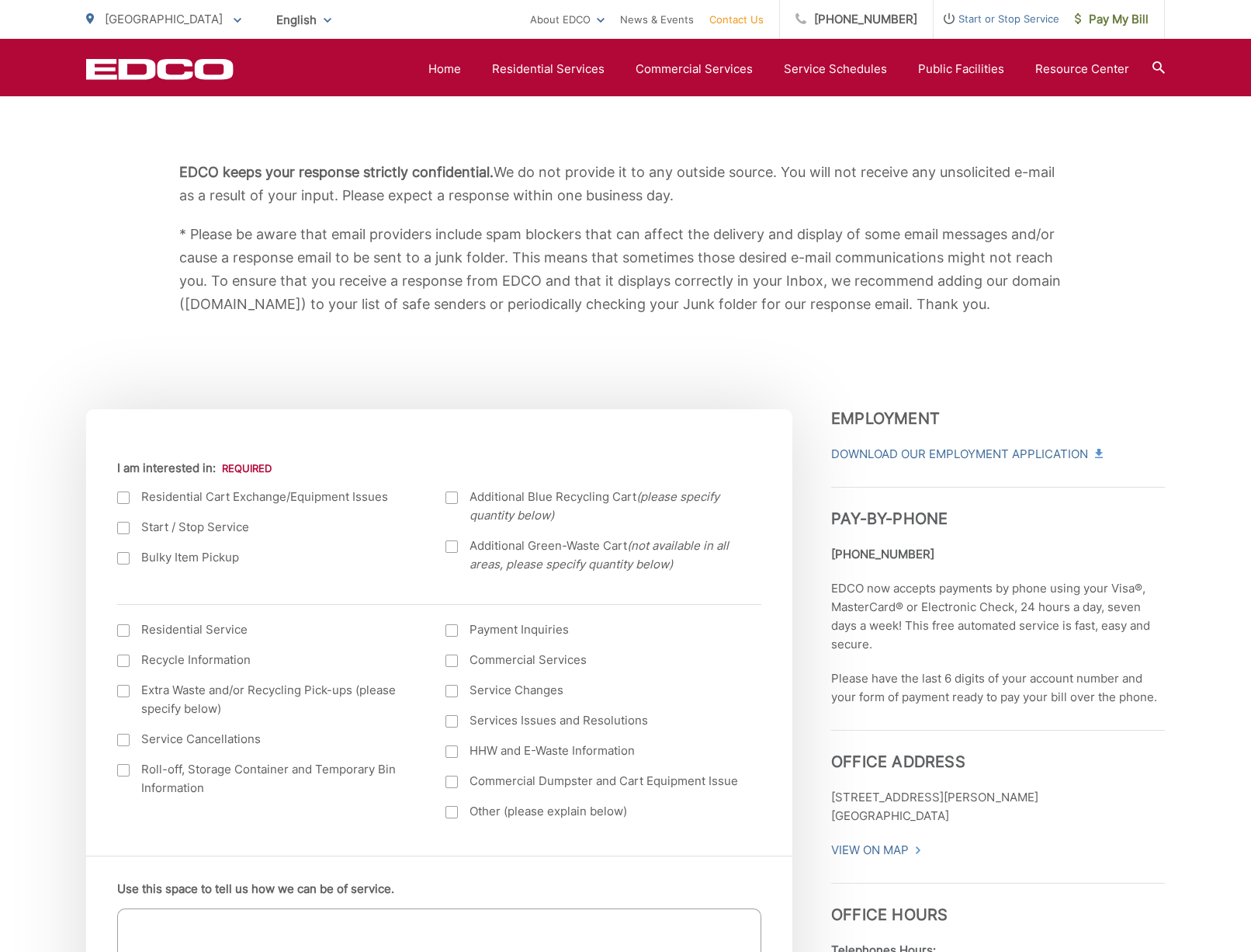
click at [126, 495] on div at bounding box center [123, 497] width 13 height 13
click at [0, 0] on input "I am interested in:" at bounding box center [0, 0] width 0 height 0
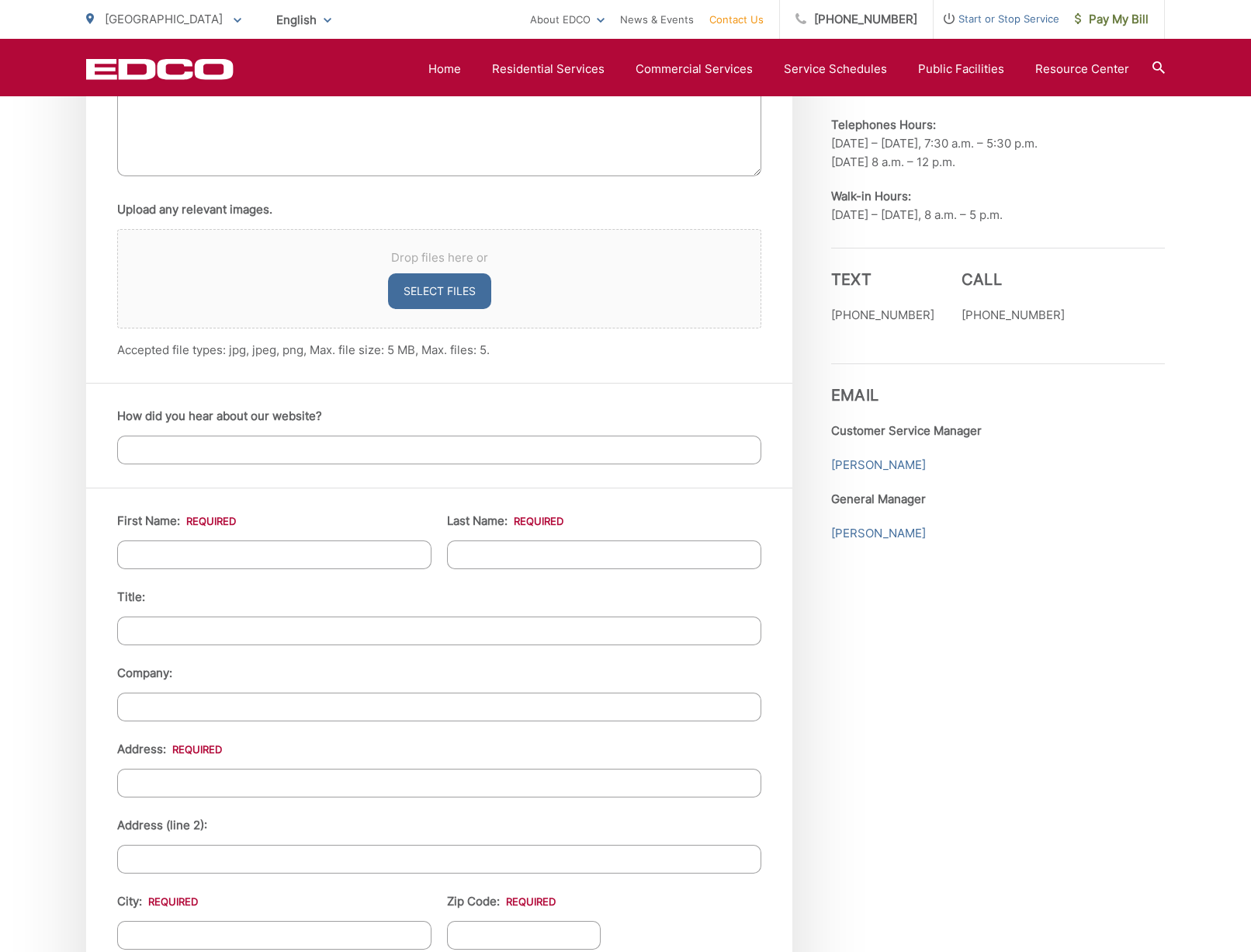
scroll to position [811, 0]
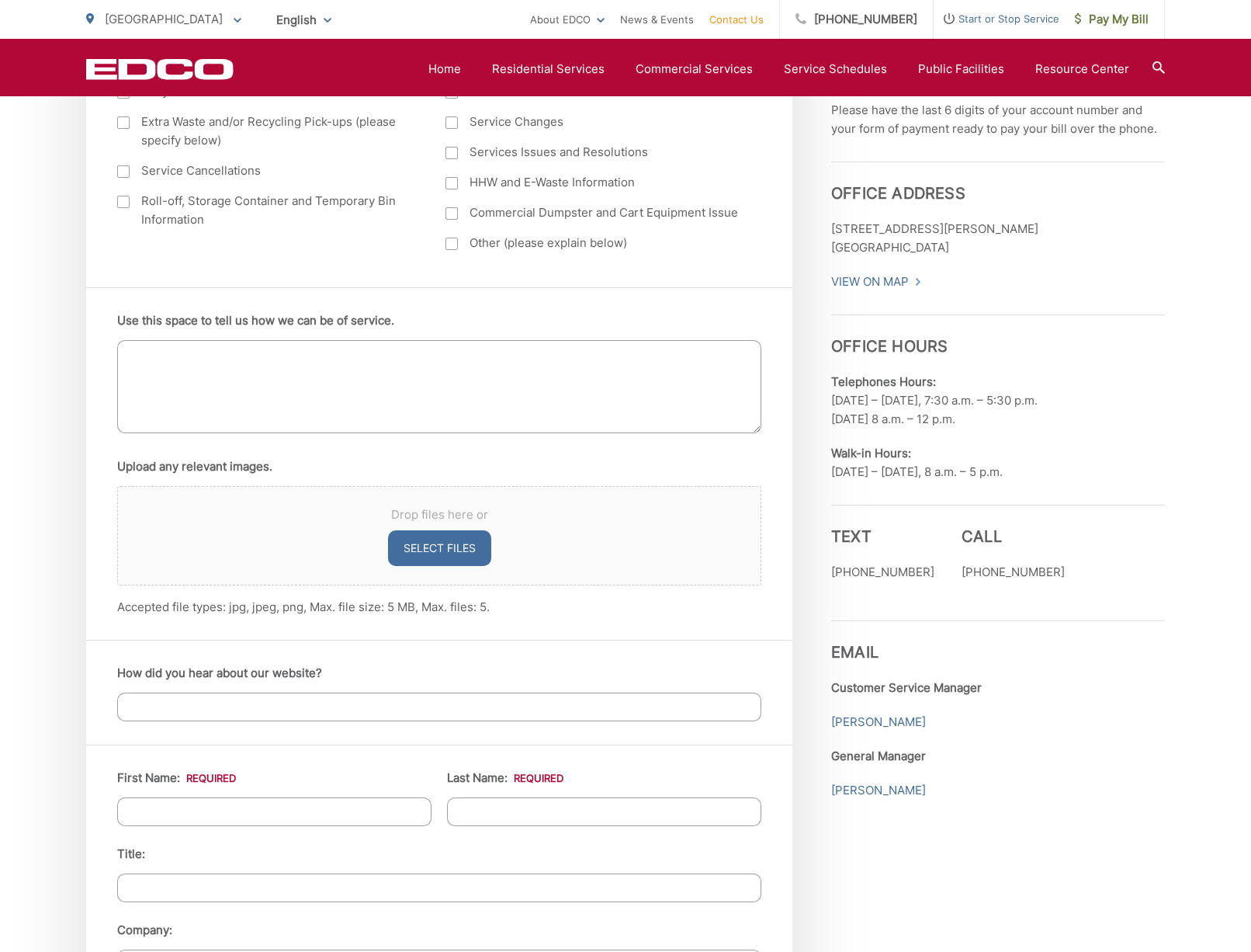
click at [308, 394] on textarea "Use this space to tell us how we can be of service." at bounding box center [439, 386] width 644 height 93
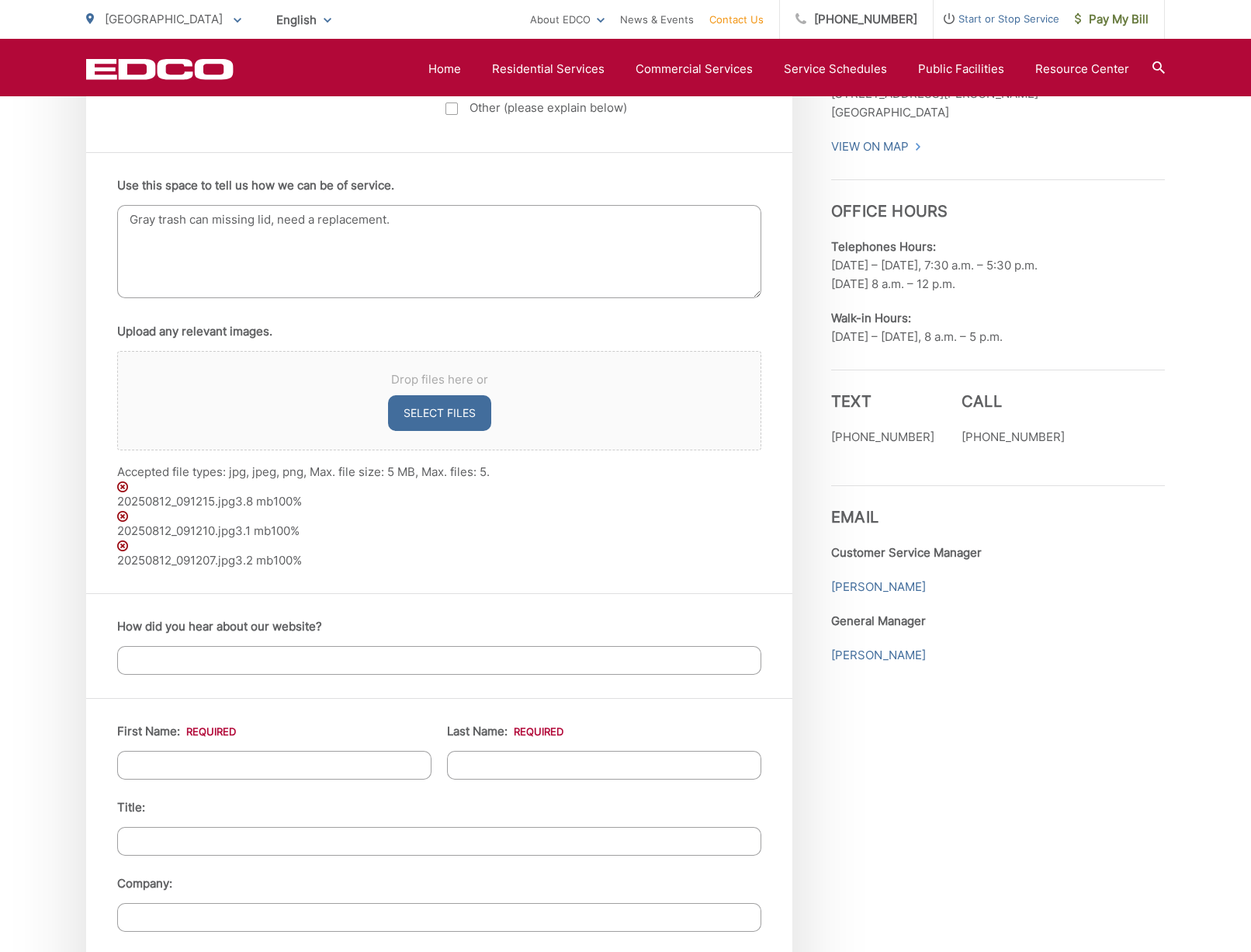
scroll to position [1035, 0]
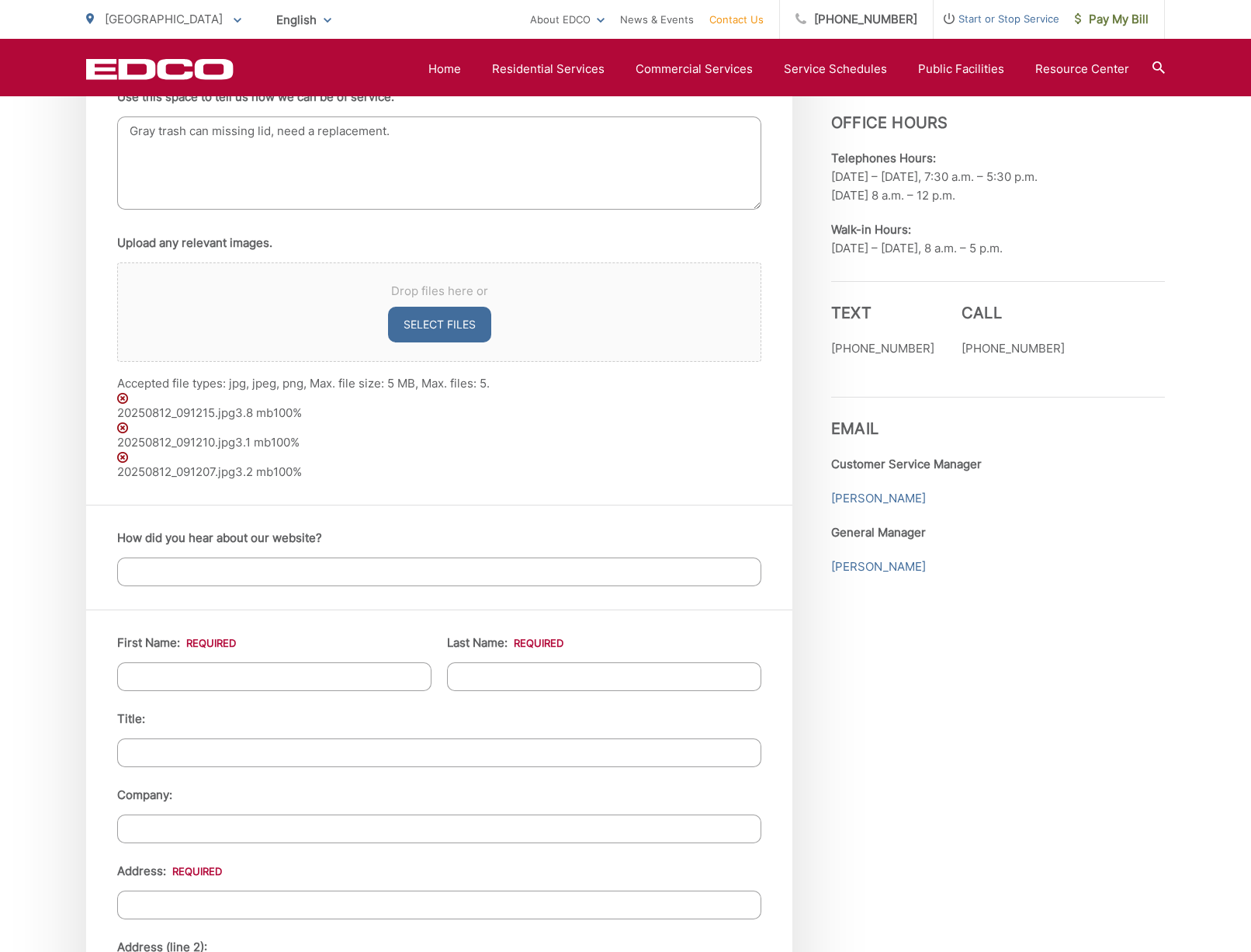
type textarea "Gray trash can missing lid, need a replacement."
click at [257, 572] on input "How did you hear about our website?" at bounding box center [439, 572] width 644 height 28
type input "i"
type input "Im a customer"
type input "[PERSON_NAME]"
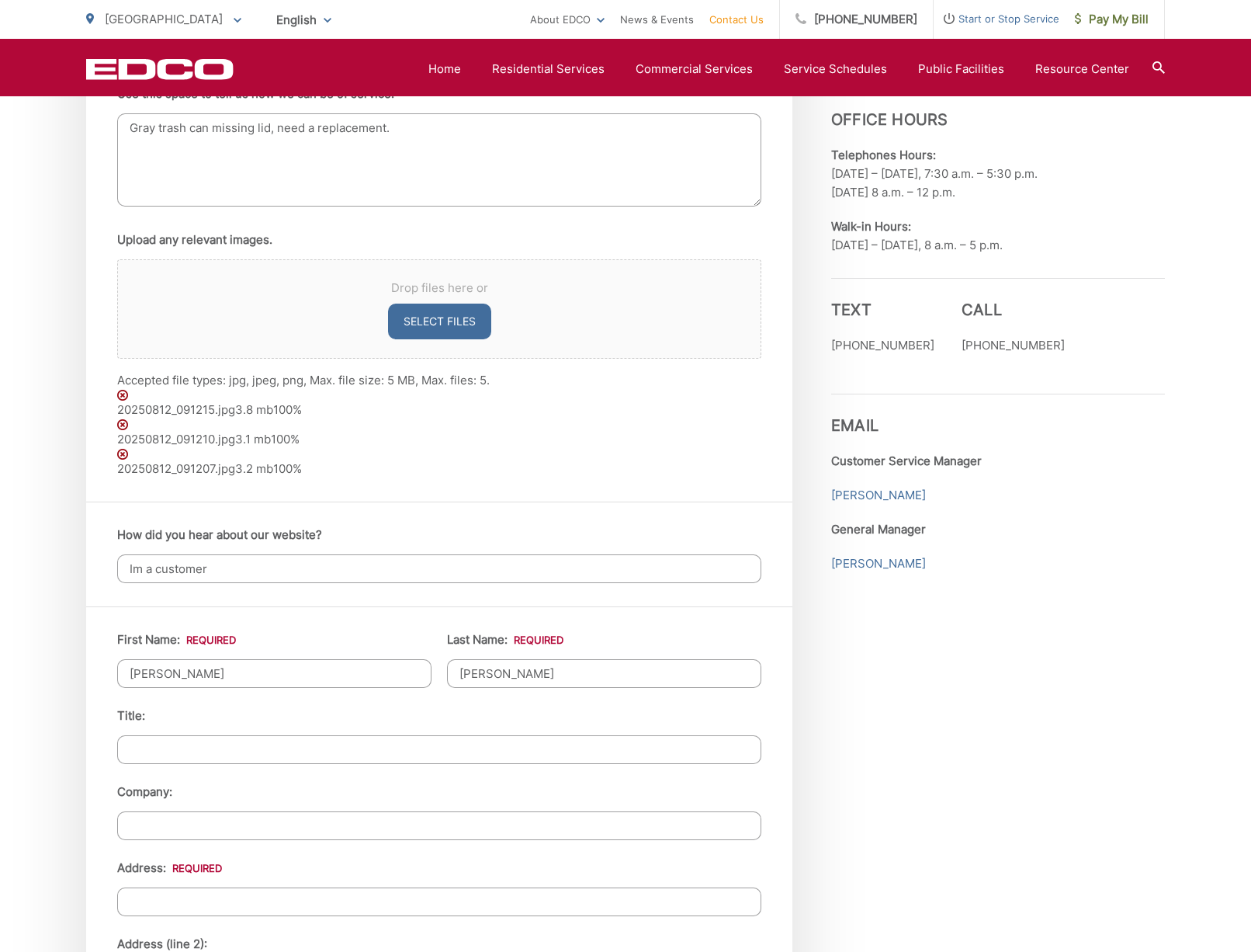
scroll to position [1277, 0]
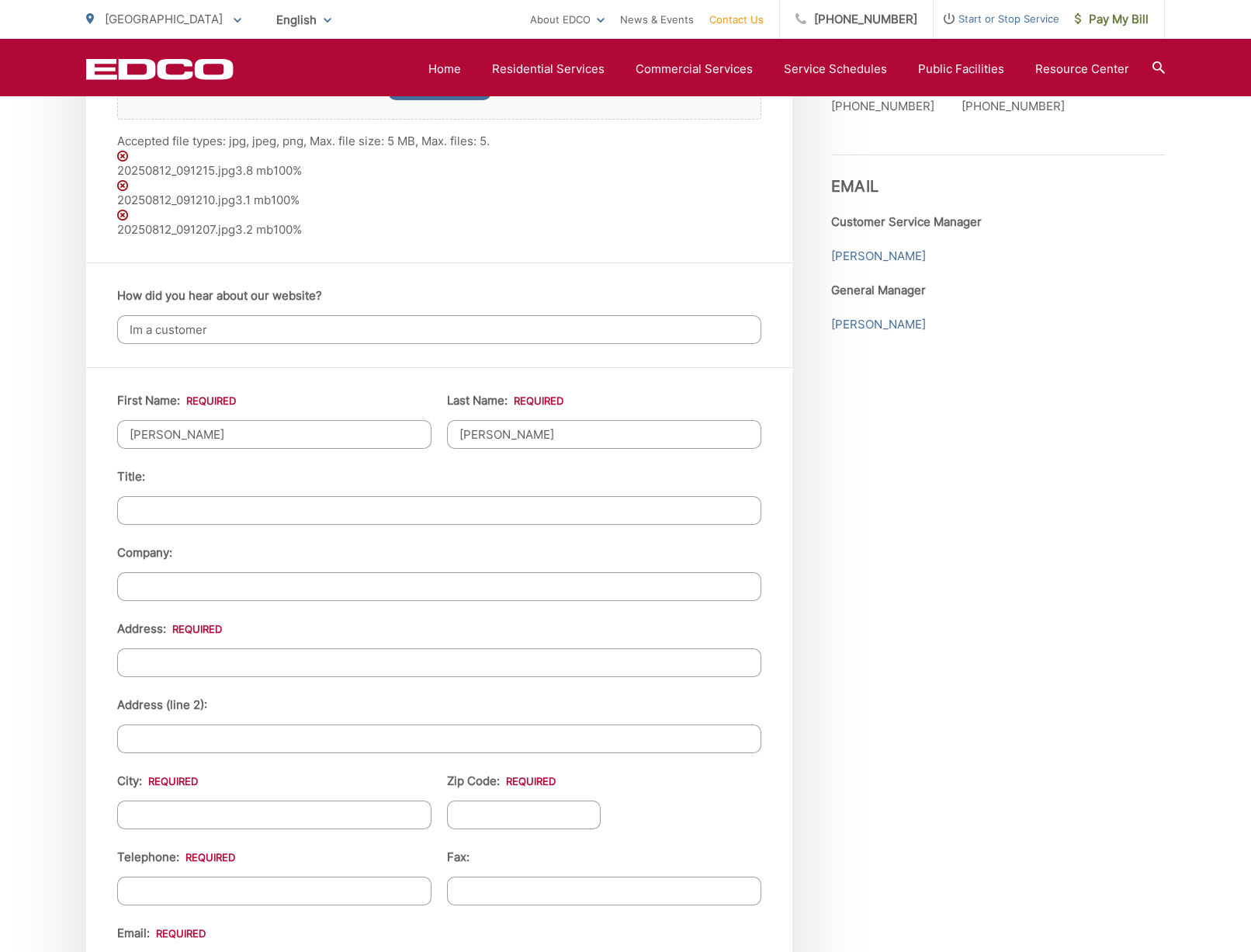
type input "[PERSON_NAME]"
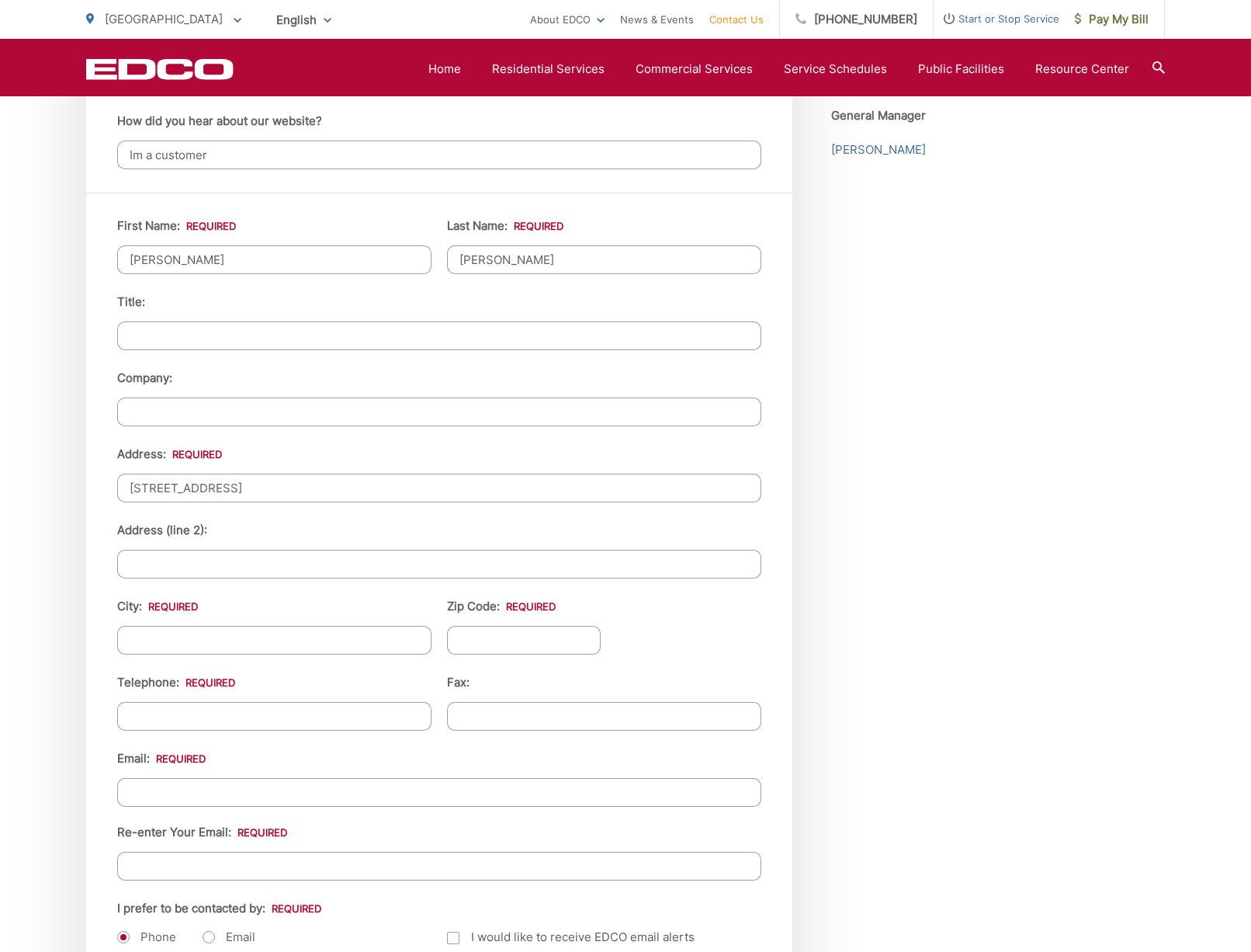
type input "[STREET_ADDRESS]"
type input "escondido"
type input "92025"
click at [138, 721] on input "(___) ___-____" at bounding box center [274, 716] width 314 height 28
type input "[PHONE_NUMBER]"
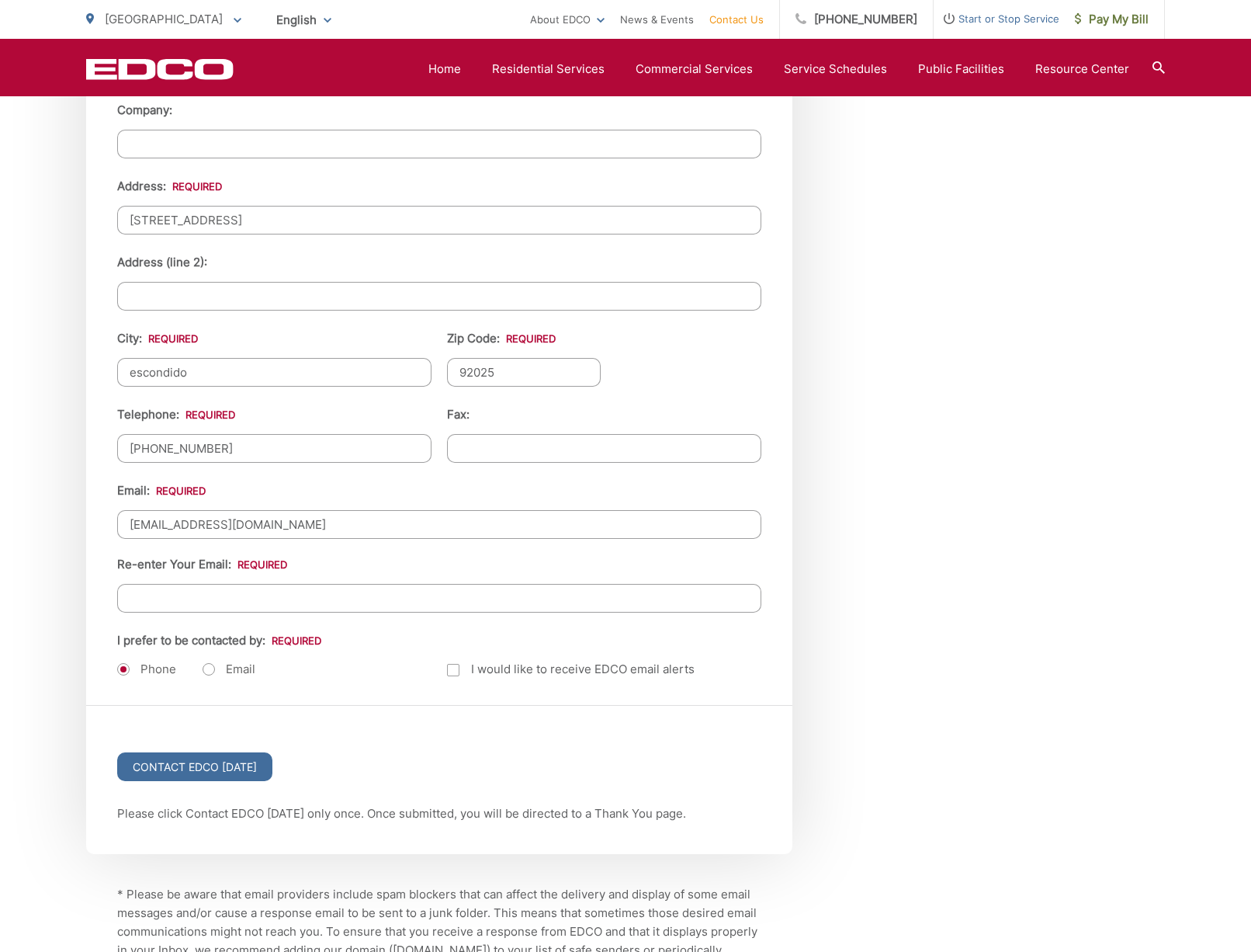
scroll to position [1935, 0]
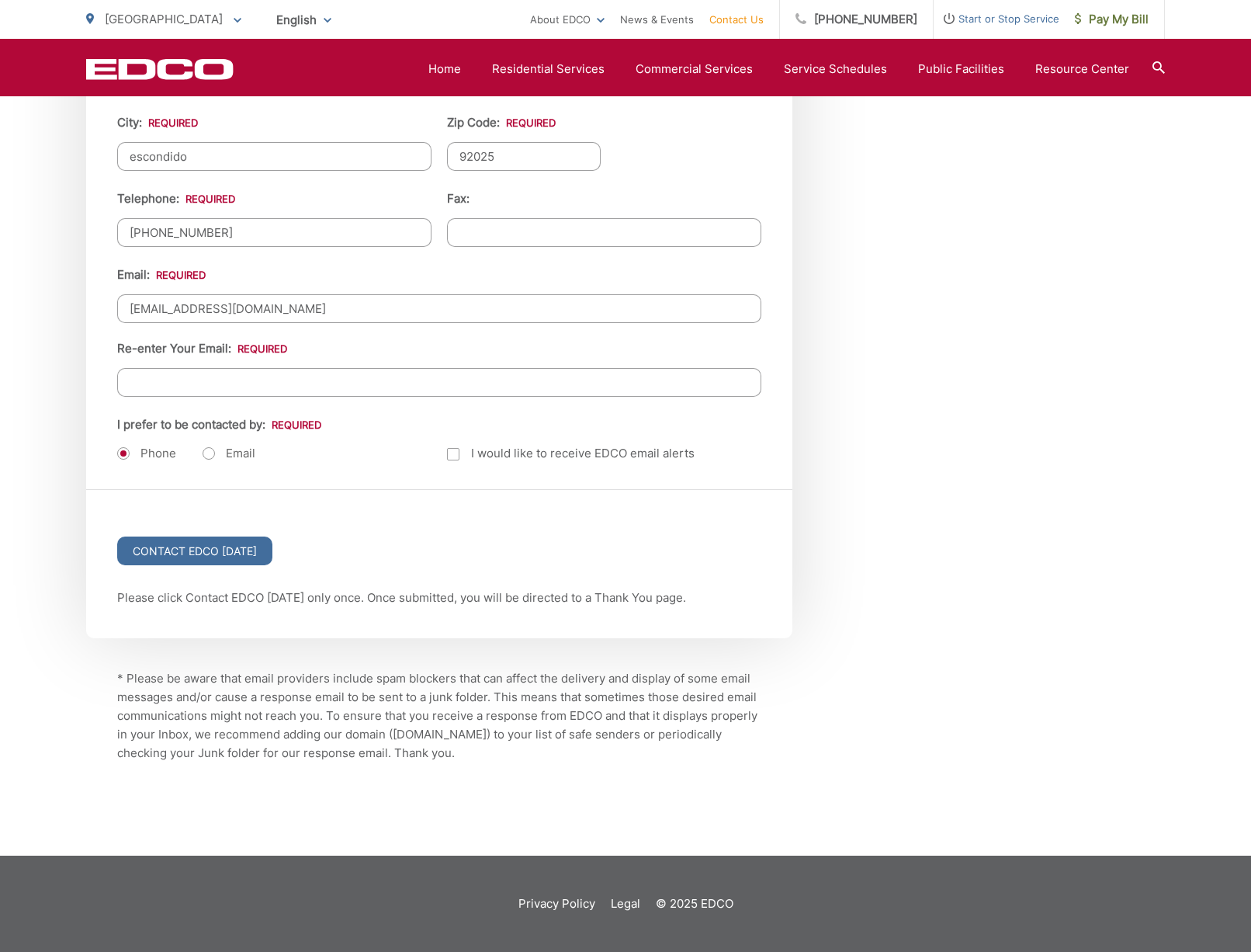
type input "[EMAIL_ADDRESS][DOMAIN_NAME]"
click at [192, 550] on input "Contact EDCO [DATE]" at bounding box center [194, 551] width 155 height 28
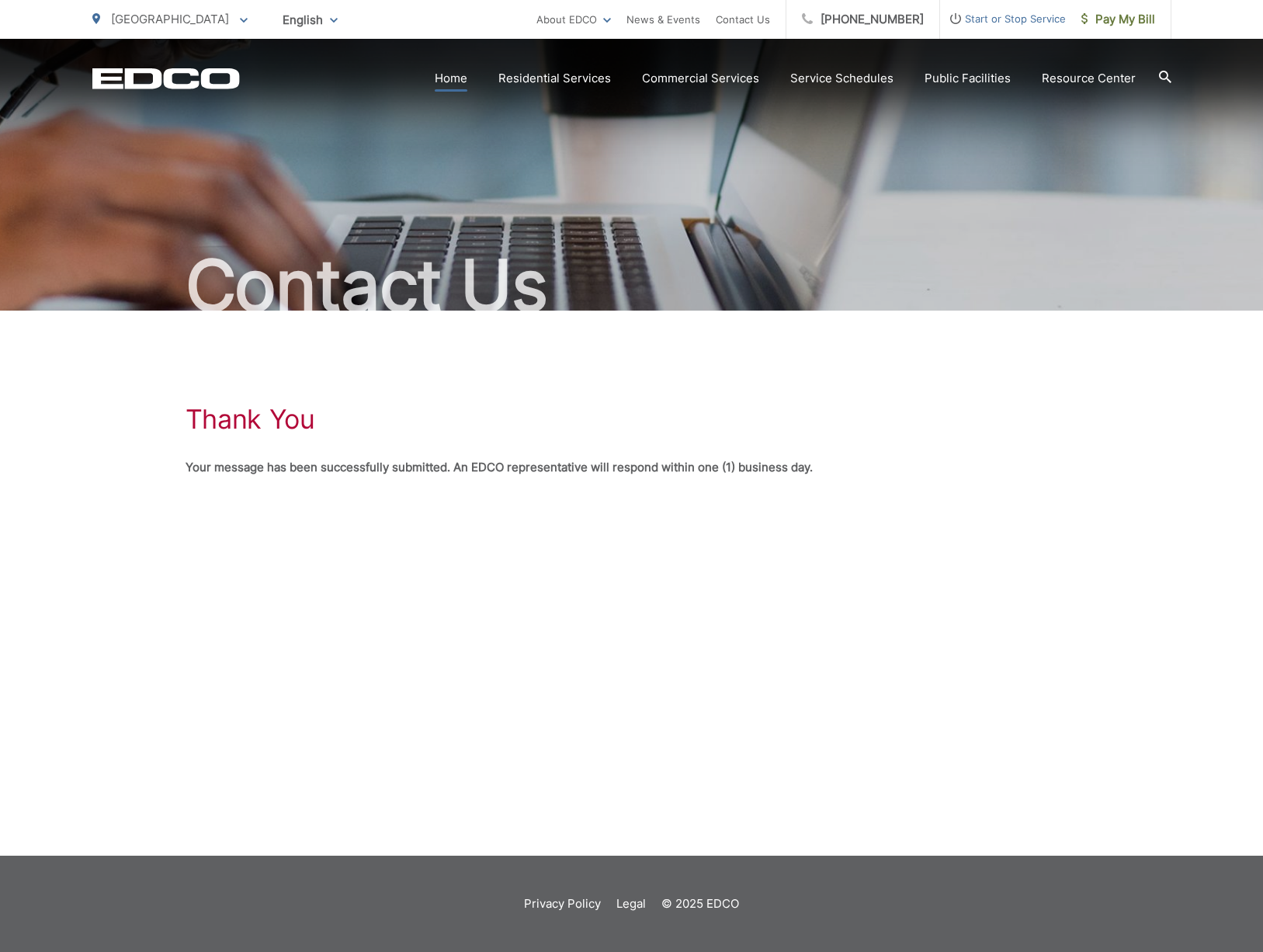
click at [457, 75] on link "Home" at bounding box center [451, 78] width 33 height 18
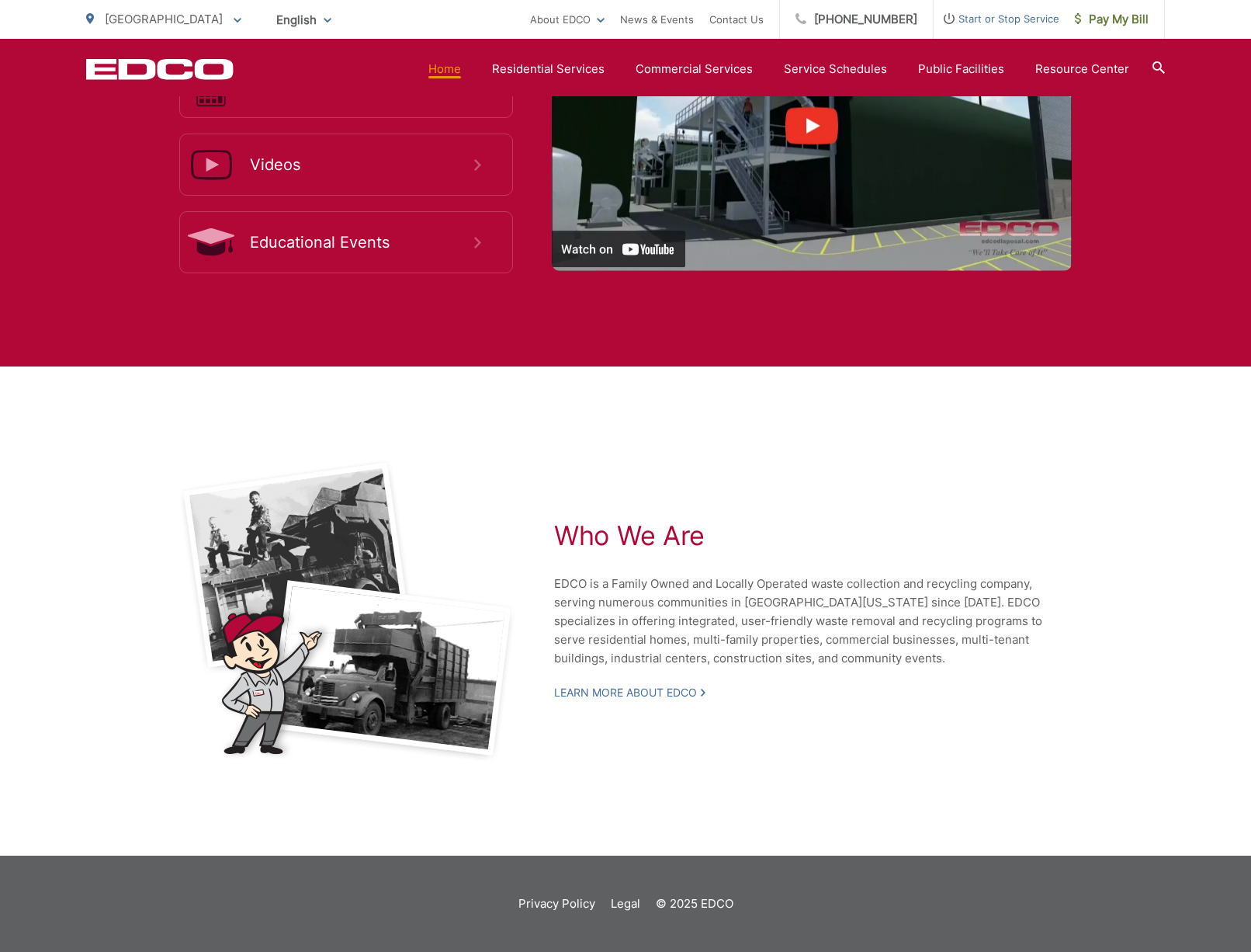
scroll to position [2471, 0]
